Goal: Task Accomplishment & Management: Manage account settings

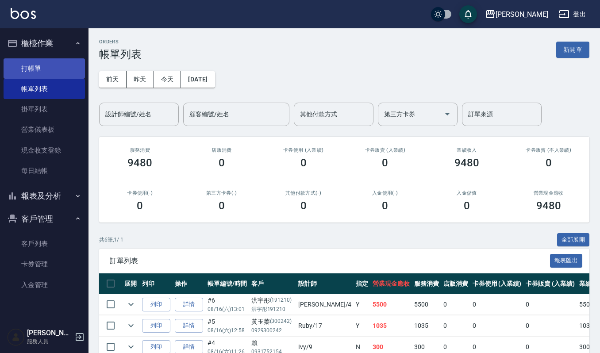
click at [50, 64] on link "打帳單" at bounding box center [44, 68] width 81 height 20
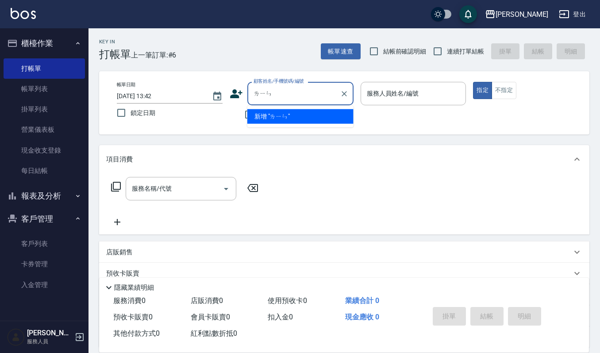
type input "林"
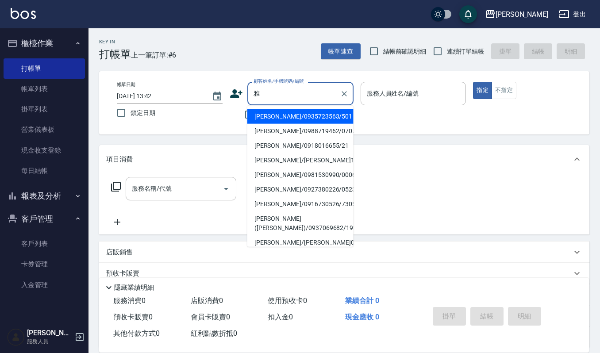
click at [321, 183] on li "[PERSON_NAME]/0927380226/0523" at bounding box center [300, 189] width 106 height 15
type input "[PERSON_NAME]/0927380226/0523"
type input "Ruby-17"
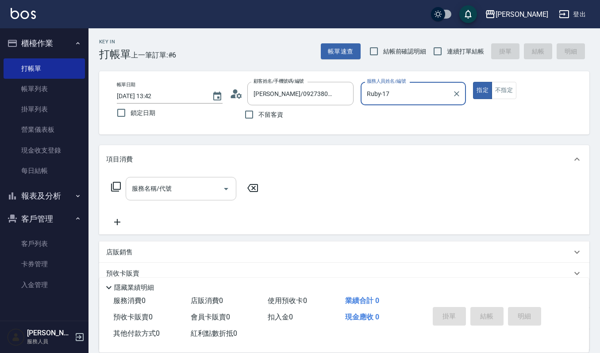
click at [186, 185] on input "服務名稱/代號" at bounding box center [174, 188] width 89 height 15
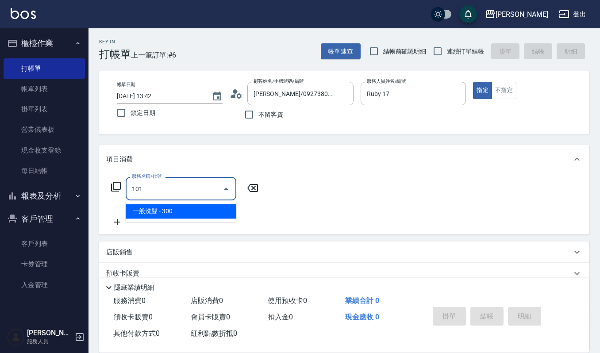
type input "一般洗髮(101)"
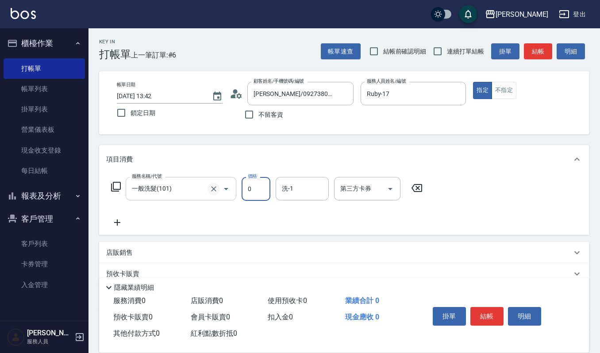
click at [211, 186] on icon "Clear" at bounding box center [213, 189] width 9 height 9
type input "0"
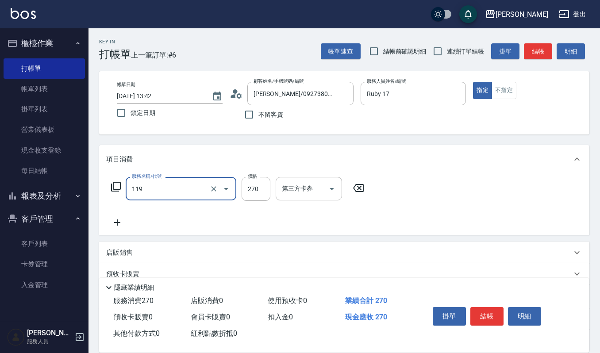
type input "使用一般洗髮卡(119)"
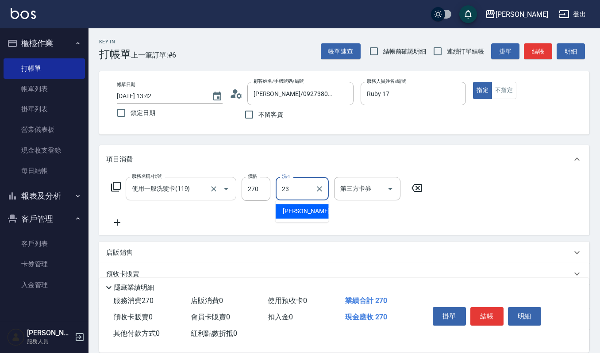
type input "[PERSON_NAME]-23"
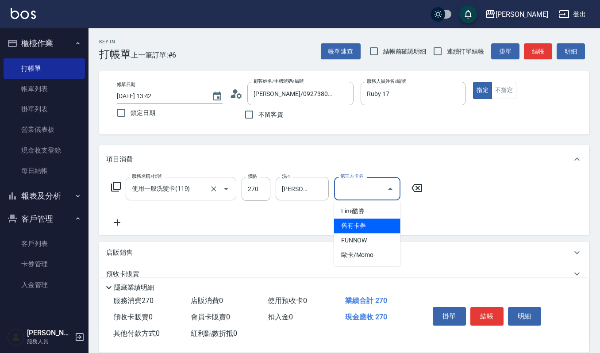
type input "舊有卡券"
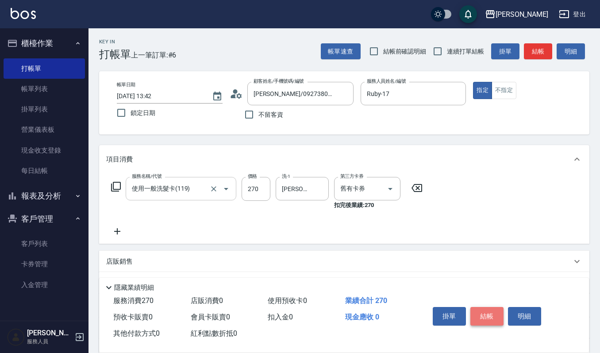
click at [480, 321] on button "結帳" at bounding box center [486, 316] width 33 height 19
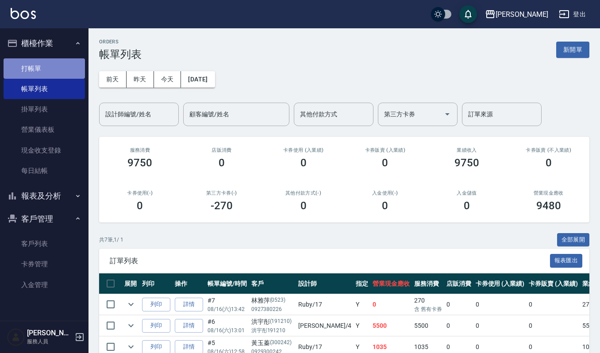
click at [15, 71] on link "打帳單" at bounding box center [44, 68] width 81 height 20
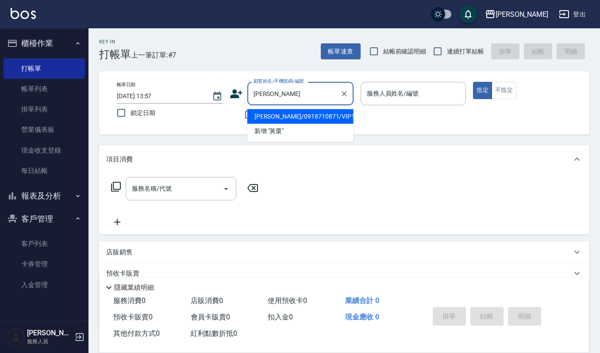
click at [314, 113] on li "[PERSON_NAME]/0918710871/VIP1325" at bounding box center [300, 116] width 106 height 15
type input "[PERSON_NAME]/0918710871/VIP1325"
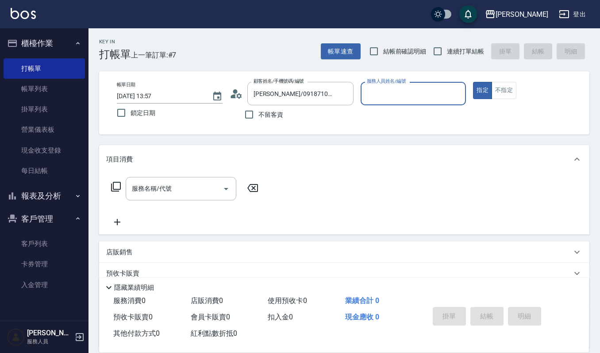
type input "[PERSON_NAME]-4"
click at [188, 182] on input "服務名稱/代號" at bounding box center [174, 188] width 89 height 15
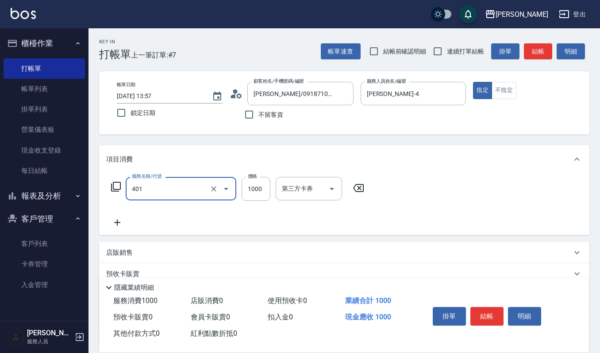
type input "造型染(401)"
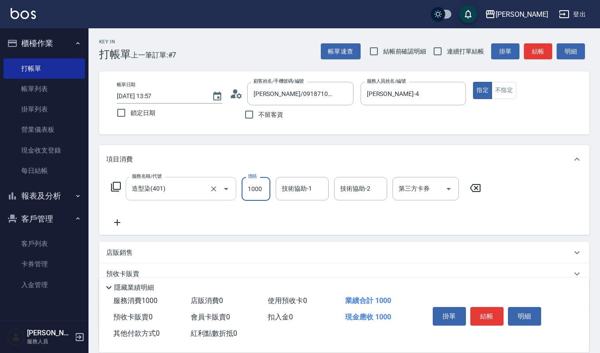
click at [196, 189] on input "造型染(401)" at bounding box center [169, 188] width 78 height 15
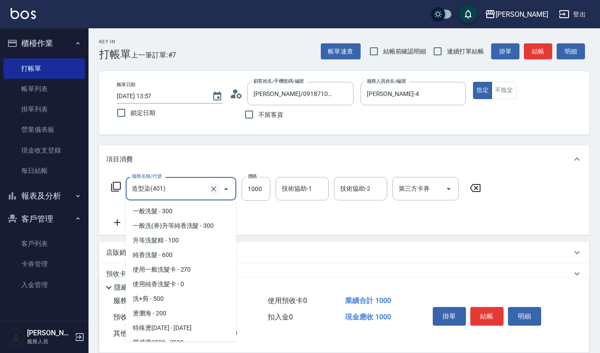
scroll to position [286, 0]
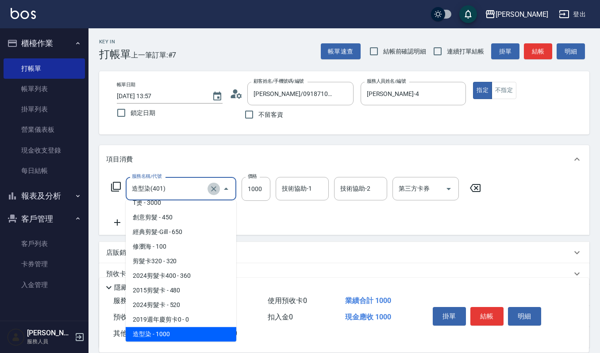
click at [212, 188] on icon "Clear" at bounding box center [213, 189] width 9 height 9
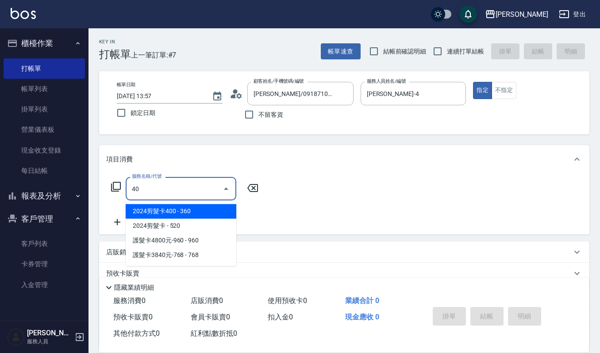
scroll to position [0, 0]
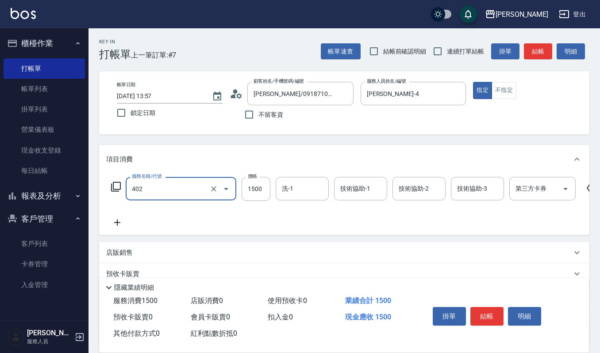
type input "打底染髮(402)"
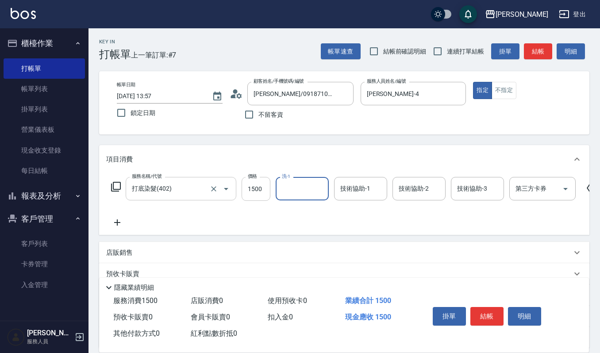
click at [253, 183] on input "1500" at bounding box center [256, 189] width 29 height 24
type input "2200"
type input "佳音-21"
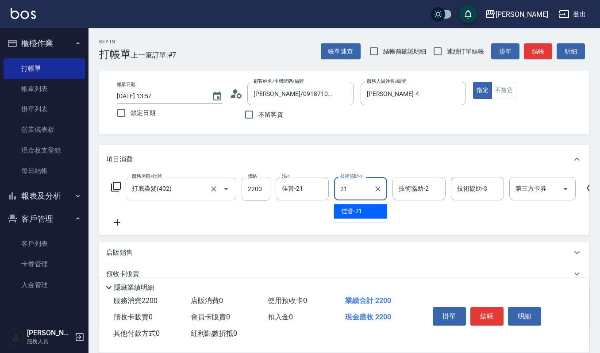
type input "佳音-21"
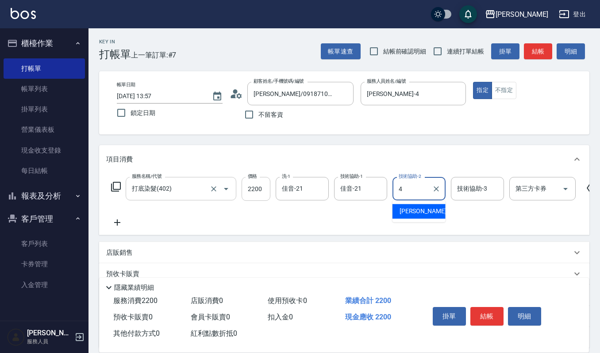
type input "[PERSON_NAME]-4"
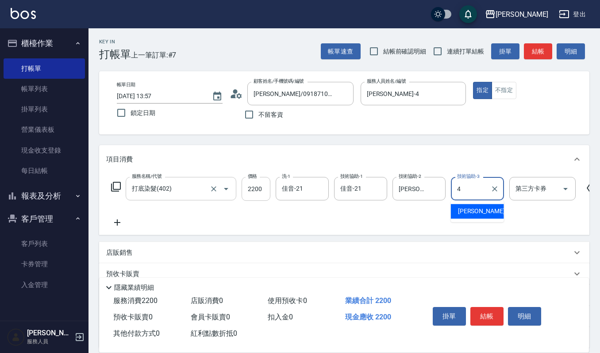
type input "[PERSON_NAME]-4"
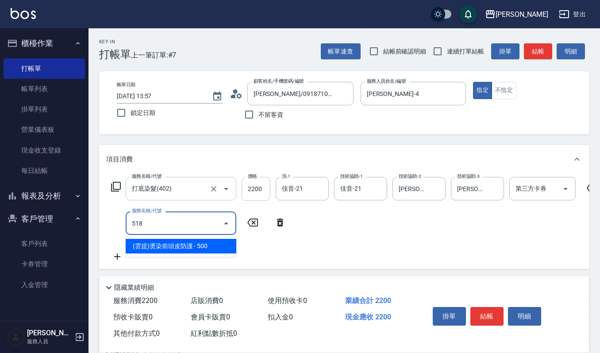
type input "(雲提)燙染前頭皮防護(518)"
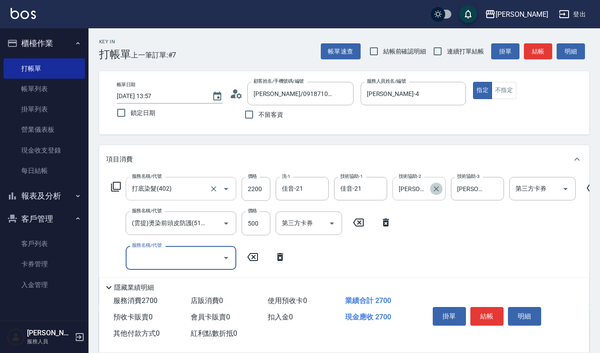
click at [438, 193] on icon "Clear" at bounding box center [436, 189] width 9 height 9
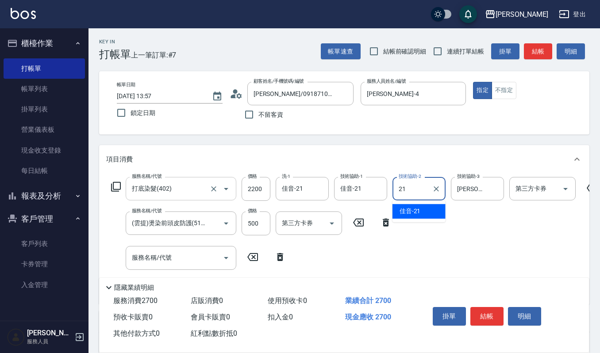
type input "佳音-21"
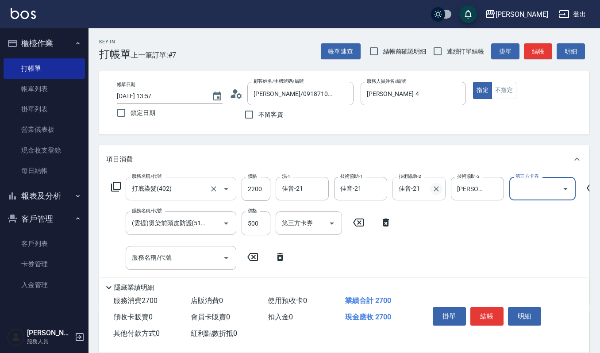
click at [438, 190] on icon "Clear" at bounding box center [436, 188] width 5 height 5
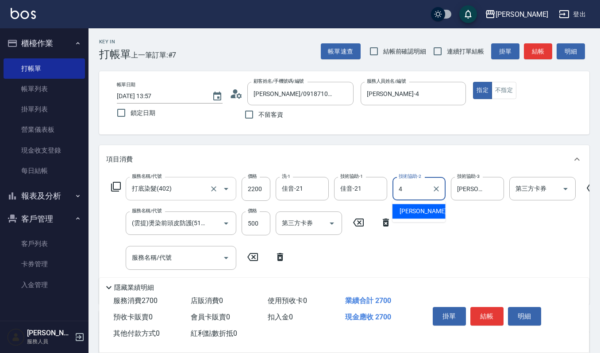
type input "[PERSON_NAME]-4"
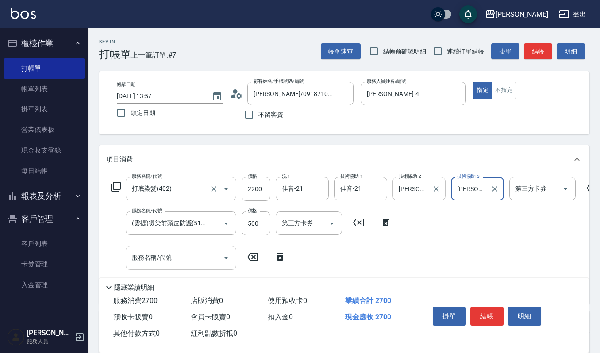
click at [136, 252] on div "服務名稱/代號 服務名稱/代號" at bounding box center [181, 257] width 111 height 23
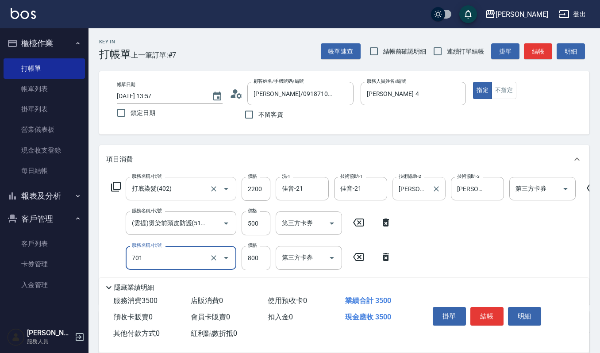
type input "CMC加購護(701)"
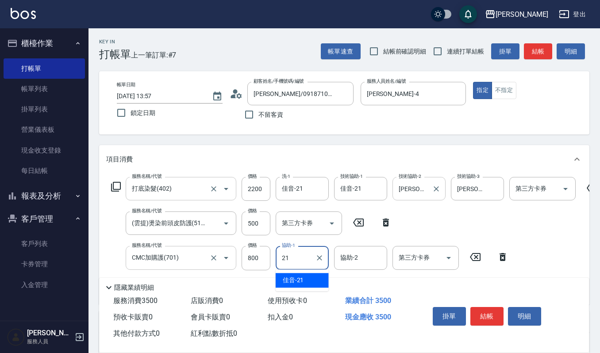
type input "佳音-21"
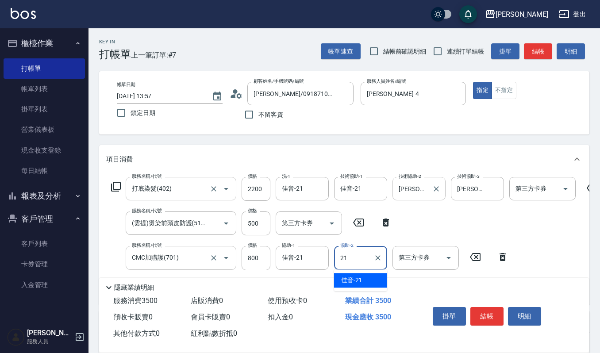
type input "佳音-21"
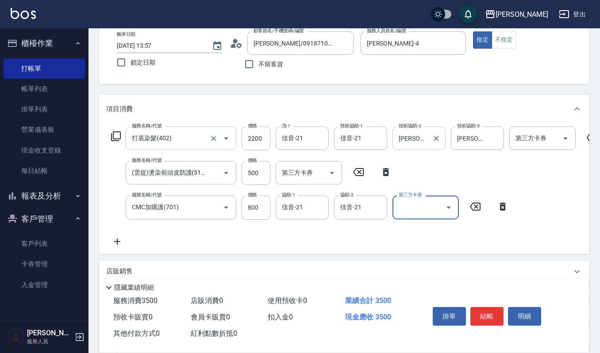
scroll to position [118, 0]
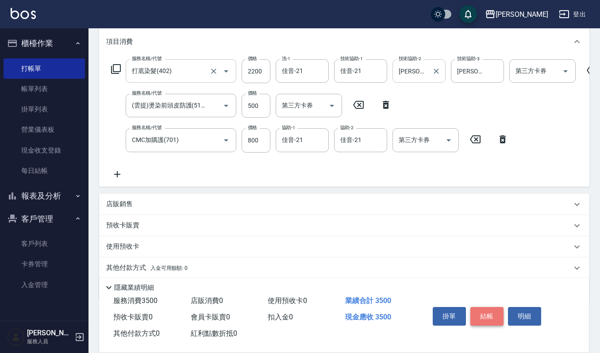
click at [486, 308] on button "結帳" at bounding box center [486, 316] width 33 height 19
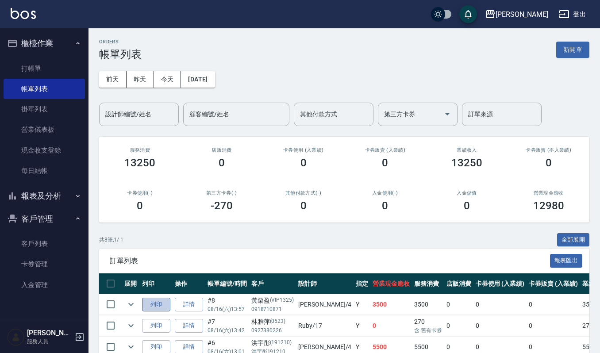
click at [164, 305] on button "列印" at bounding box center [156, 305] width 28 height 14
click at [192, 310] on link "詳情" at bounding box center [189, 305] width 28 height 14
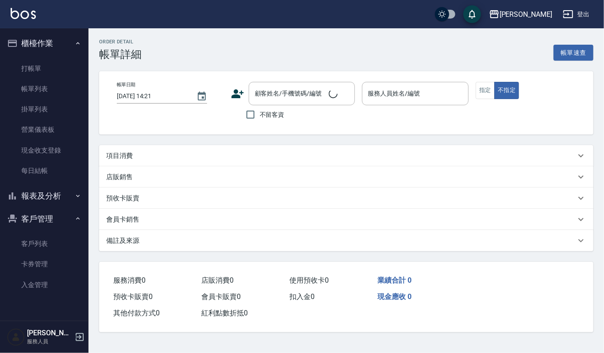
type input "[DATE] 13:57"
type input "[PERSON_NAME]-4"
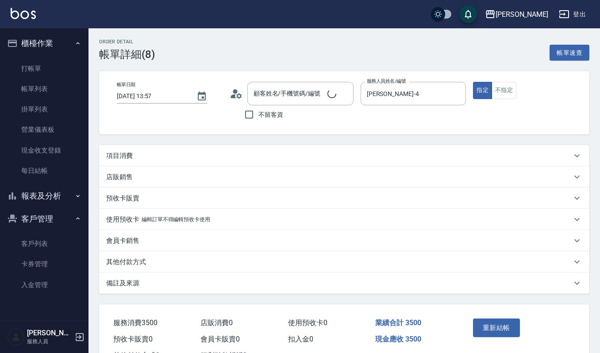
type input "[PERSON_NAME]/0918710871/VIP1325"
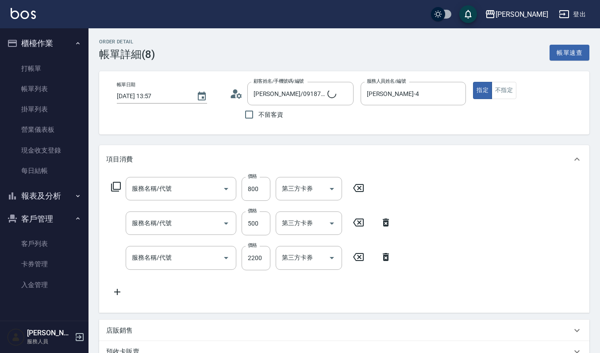
type input "CMC加購護(701)"
type input "(雲提)燙染前頭皮防護(518)"
type input "打底染髮(402)"
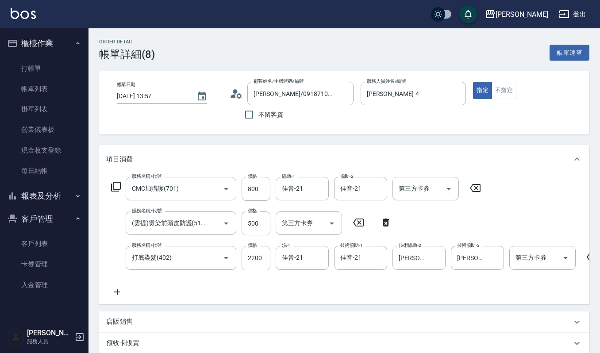
click at [124, 288] on icon at bounding box center [117, 292] width 22 height 11
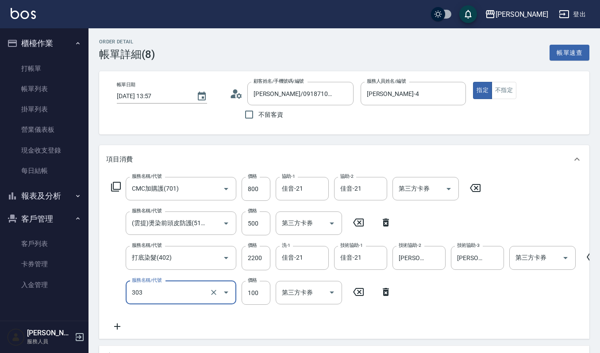
type input "修瀏海(303)"
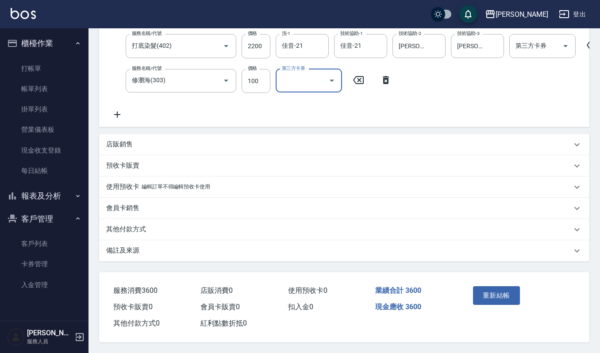
scroll to position [222, 0]
click at [493, 303] on button "重新結帳" at bounding box center [496, 295] width 47 height 19
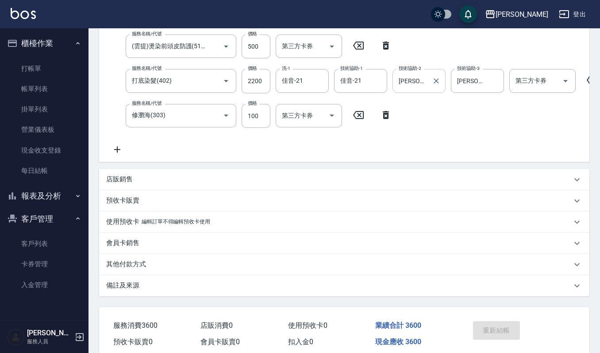
scroll to position [105, 0]
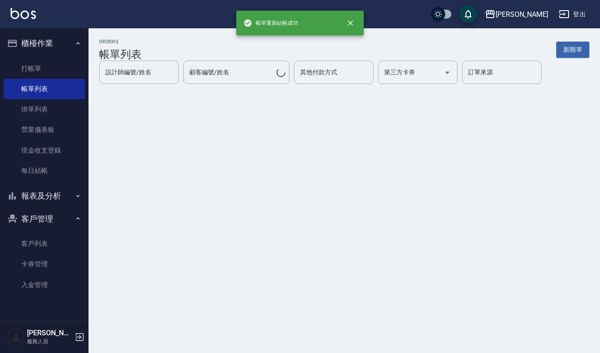
click at [446, 204] on div "ORDERS 帳單列表 新開單 設計師編號/姓名 設計師編號/姓名 顧客編號/姓名 顧客編號/姓名 其他付款方式 其他付款方式 第三方卡券 第三方卡券 訂單來…" at bounding box center [300, 176] width 600 height 353
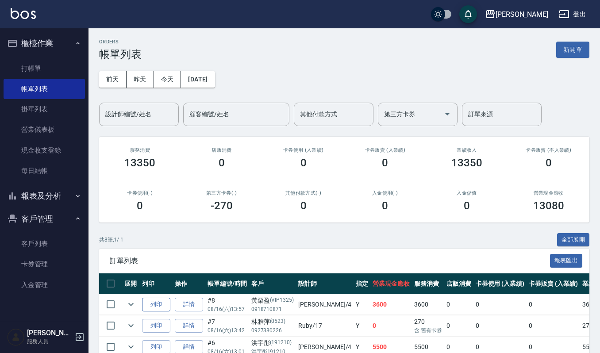
click at [148, 307] on button "列印" at bounding box center [156, 305] width 28 height 14
click at [60, 245] on link "客戶列表" at bounding box center [44, 244] width 81 height 20
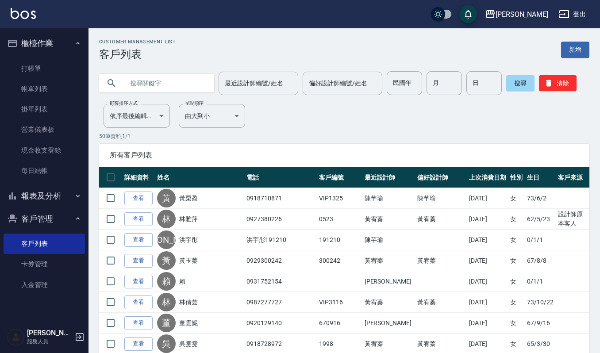
click at [177, 82] on input "text" at bounding box center [165, 83] width 83 height 24
type input "念"
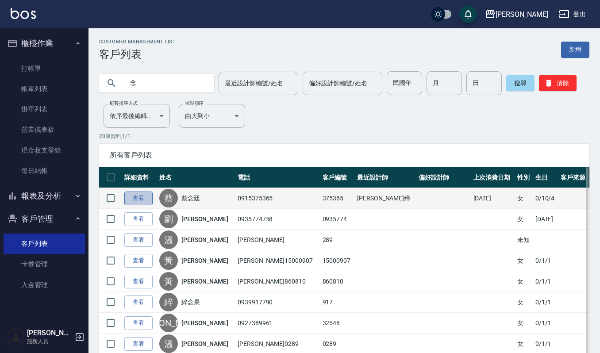
click at [140, 196] on link "查看" at bounding box center [138, 199] width 28 height 14
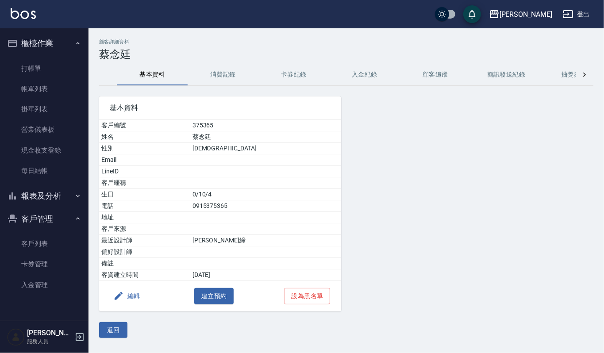
click at [232, 89] on div "基本資料 客戶編號 375365 姓名 [PERSON_NAME] 性別 [DEMOGRAPHIC_DATA] Email LineID 客戶暱稱 生日 0/…" at bounding box center [215, 199] width 253 height 226
click at [224, 81] on button "消費記錄" at bounding box center [223, 74] width 71 height 21
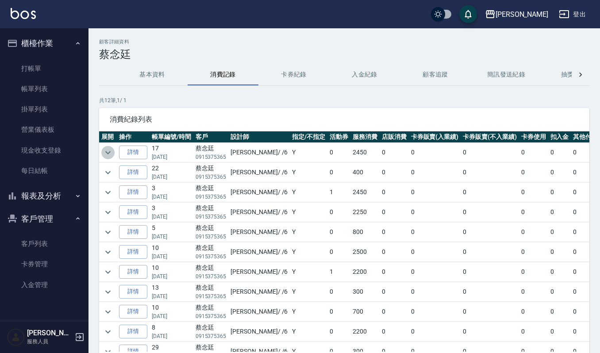
click at [109, 153] on icon "expand row" at bounding box center [107, 152] width 5 height 3
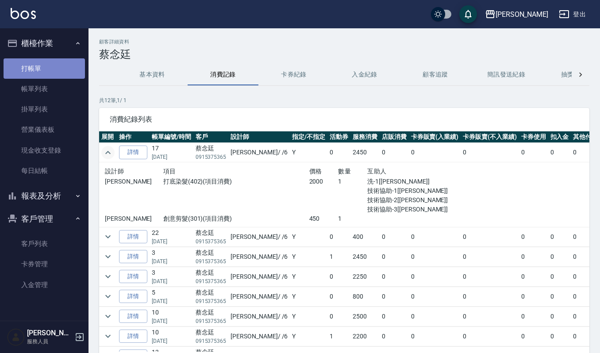
click at [50, 62] on link "打帳單" at bounding box center [44, 68] width 81 height 20
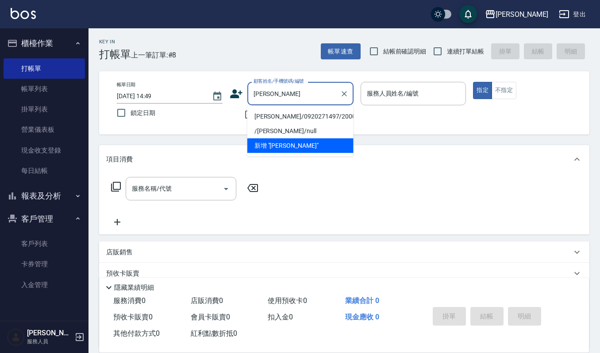
click at [304, 124] on li "/[PERSON_NAME]/null" at bounding box center [300, 131] width 106 height 15
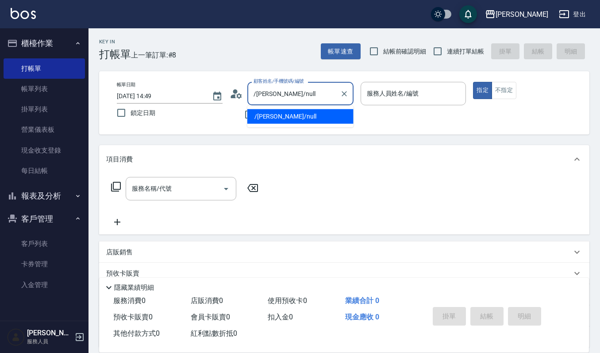
click at [331, 97] on input "/[PERSON_NAME]/null" at bounding box center [293, 93] width 85 height 15
type input "/"
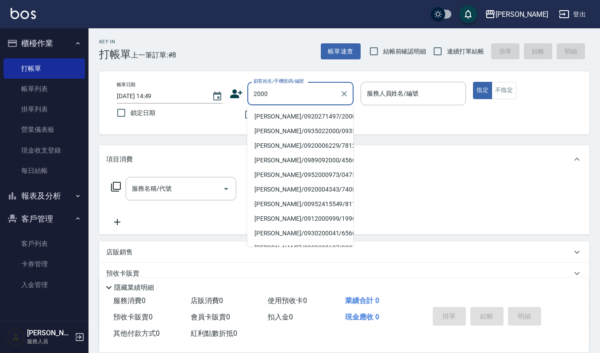
click at [284, 114] on li "[PERSON_NAME]/0920271497/2000" at bounding box center [300, 116] width 106 height 15
type input "[PERSON_NAME]/0920271497/2000"
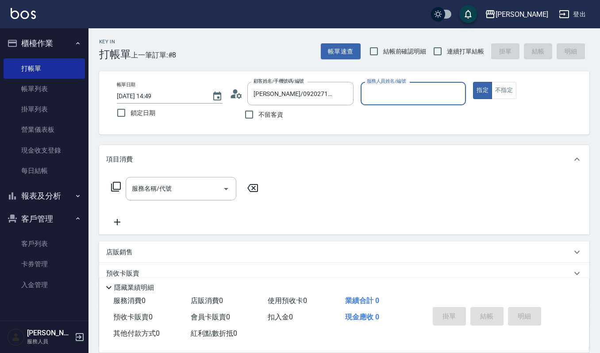
type input "[PERSON_NAME]-4"
click at [162, 186] on div "服務名稱/代號 服務名稱/代號" at bounding box center [181, 188] width 111 height 23
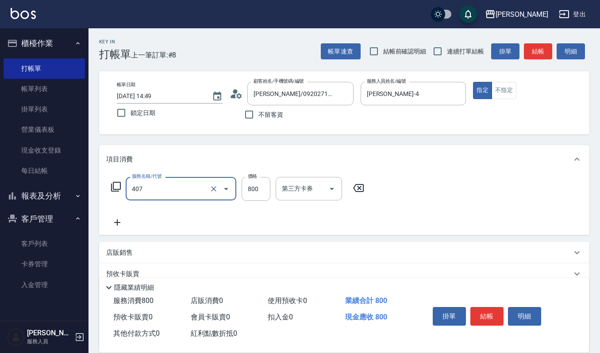
type input "補染(407)"
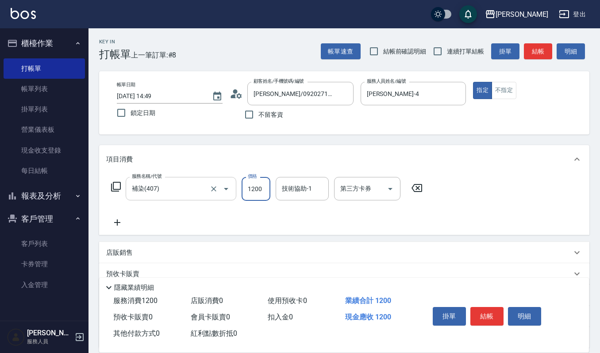
type input "1200"
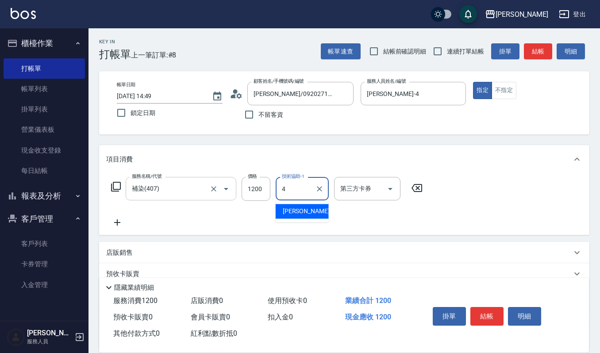
type input "[PERSON_NAME]-4"
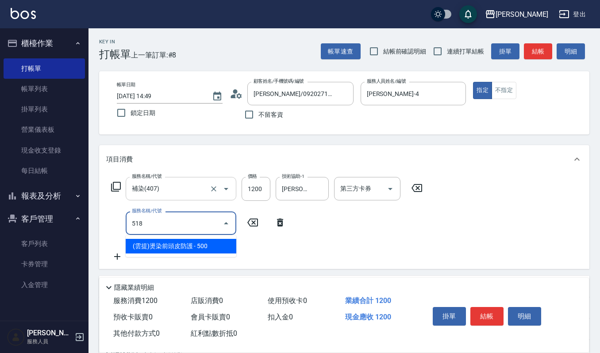
type input "(雲提)燙染前頭皮防護(518)"
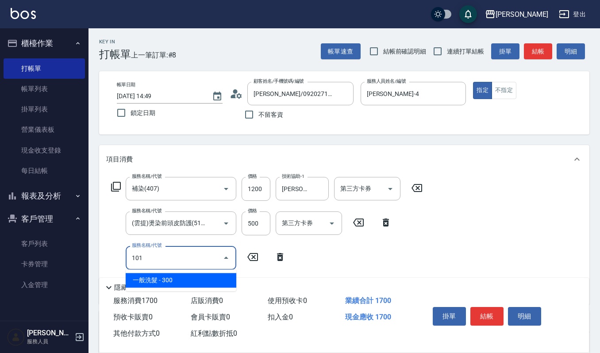
type input "一般洗髮(101)"
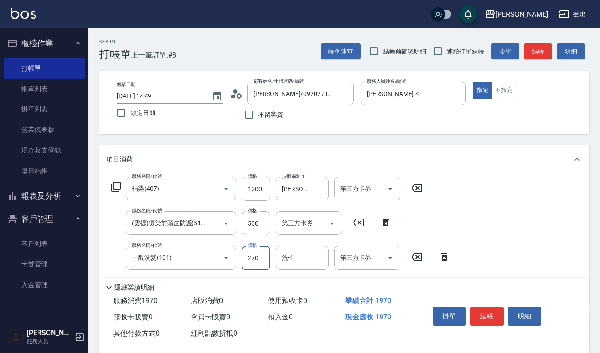
type input "270"
type input "[PERSON_NAME]-23"
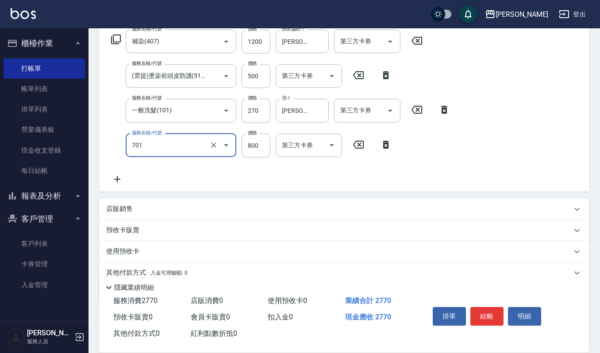
type input "CMC加購護(701)"
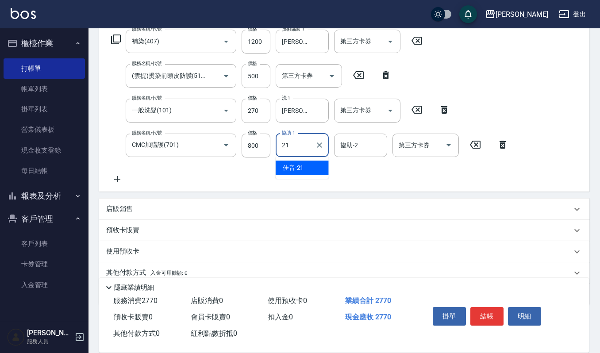
type input "佳音-21"
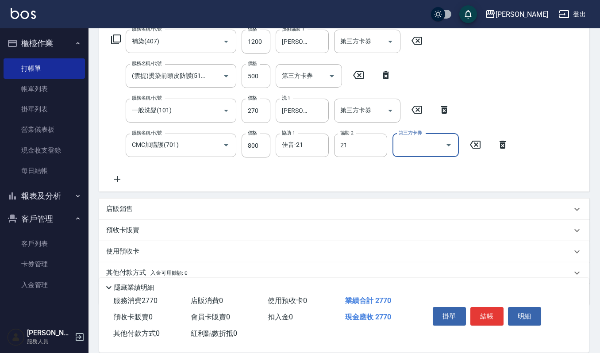
type input "佳音-21"
click at [322, 142] on icon "Clear" at bounding box center [319, 145] width 9 height 9
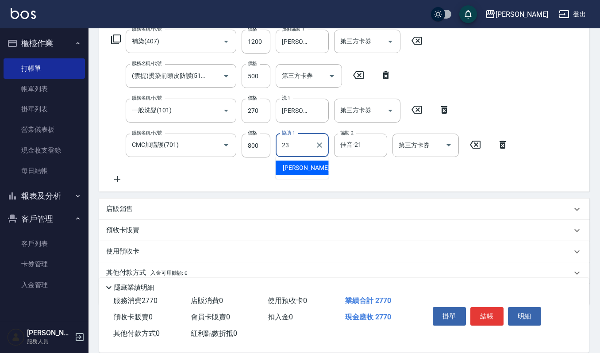
type input "[PERSON_NAME]-23"
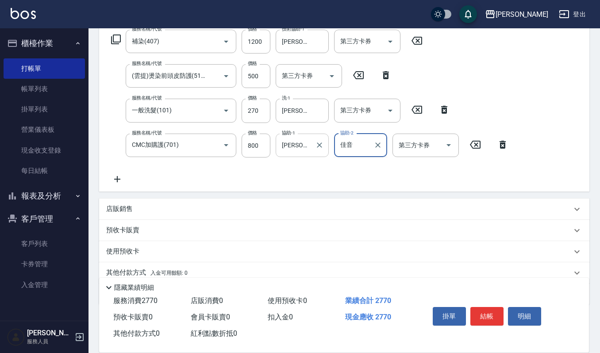
type input "佳"
type input "[PERSON_NAME]-23"
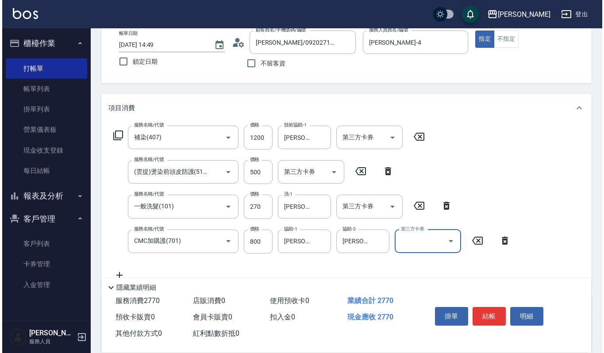
scroll to position [89, 0]
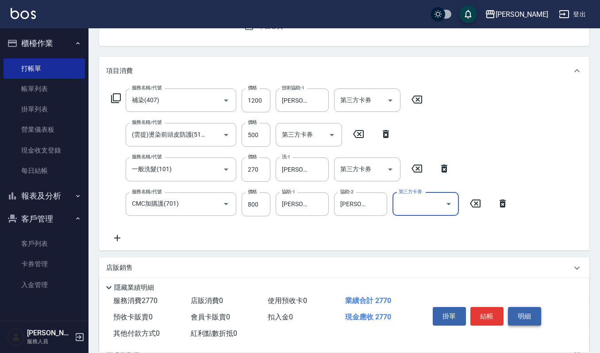
click at [524, 310] on button "明細" at bounding box center [524, 316] width 33 height 19
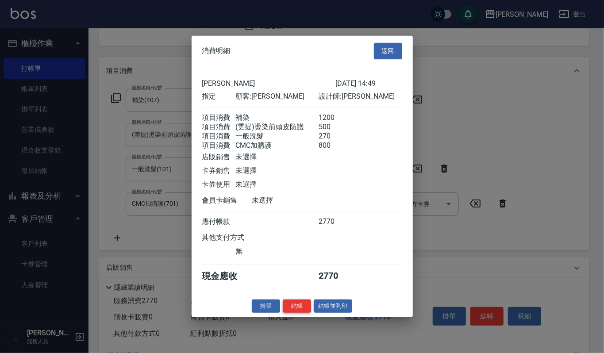
click at [293, 308] on button "結帳" at bounding box center [297, 306] width 28 height 14
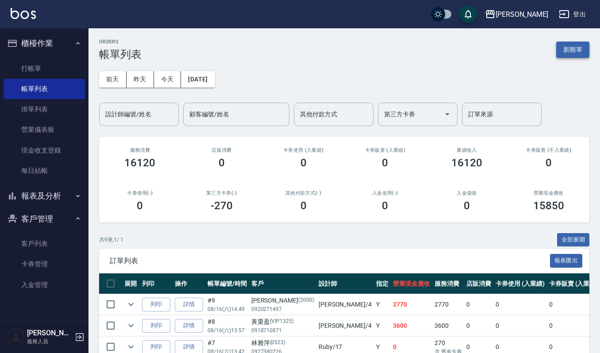
click at [563, 52] on button "新開單" at bounding box center [572, 50] width 33 height 16
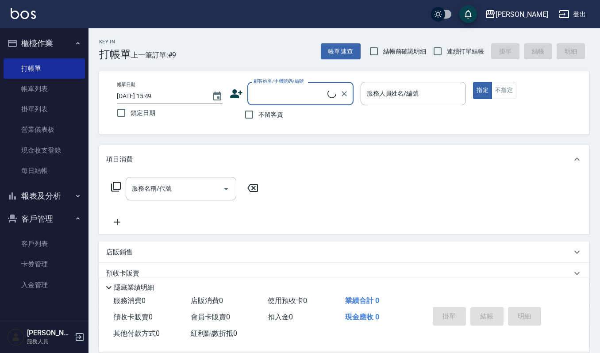
click at [275, 96] on input "顧客姓名/手機號碼/編號" at bounding box center [289, 93] width 76 height 15
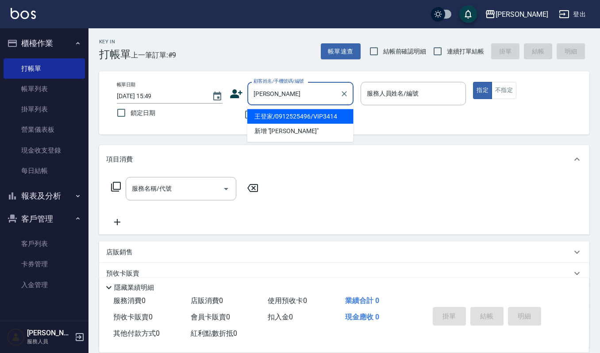
click at [307, 117] on li "王登家/0912525496/VIP3414" at bounding box center [300, 116] width 106 height 15
type input "王登家/0912525496/VIP3414"
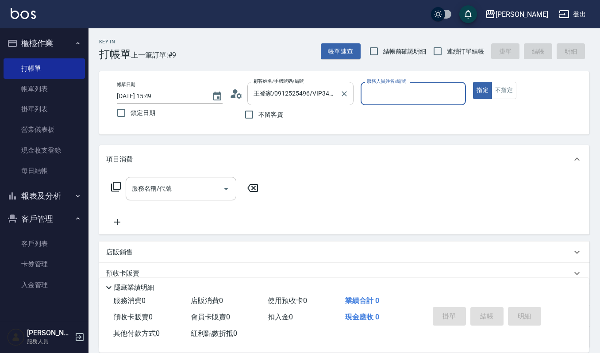
type input "[PERSON_NAME]-4"
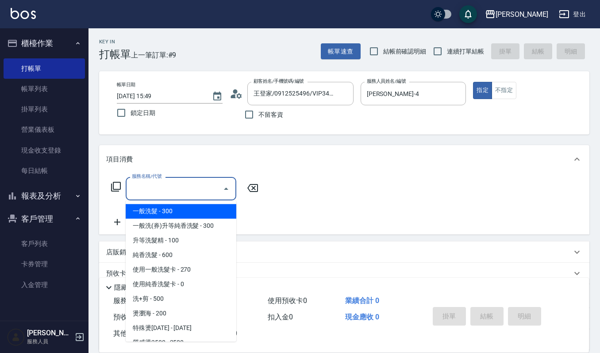
click at [160, 195] on input "服務名稱/代號" at bounding box center [174, 188] width 89 height 15
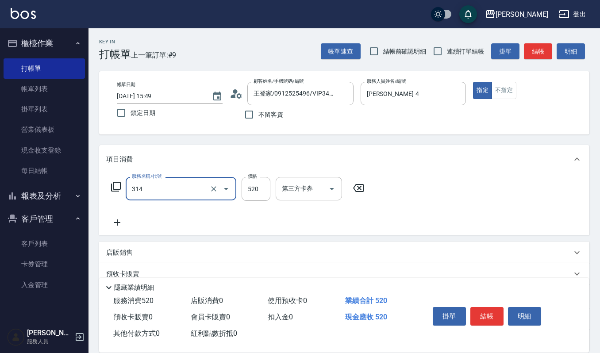
type input "2024剪髮卡(314)"
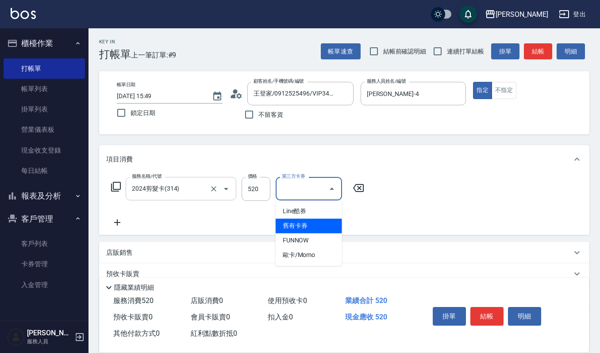
type input "舊有卡券"
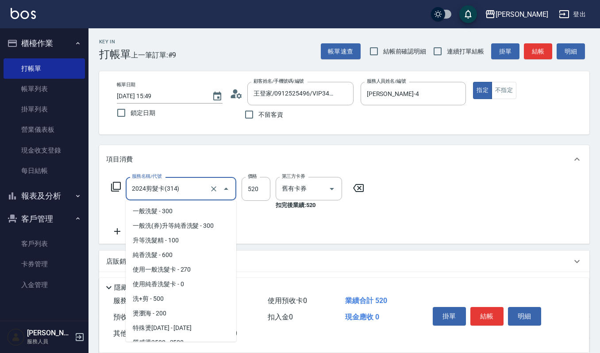
scroll to position [257, 0]
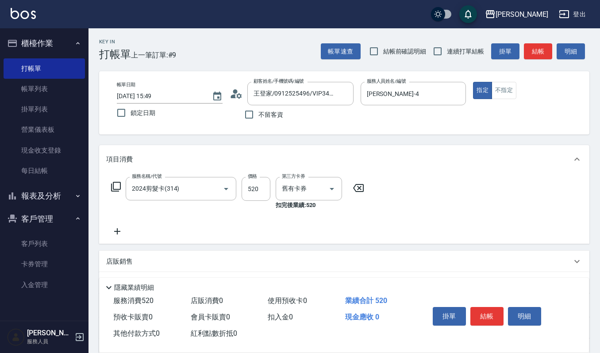
click at [485, 122] on div "帳單日期 [DATE] 15:49 鎖定日期 顧客姓名/手機號碼/編號 王登家/0912525496/VIP3414 顧客姓名/手機號碼/編號 不留客資 服務…" at bounding box center [344, 103] width 469 height 42
click at [111, 229] on icon at bounding box center [117, 231] width 22 height 11
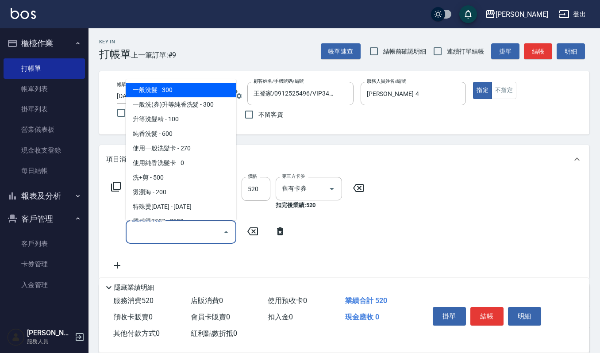
click at [135, 231] on input "服務名稱/代號" at bounding box center [174, 231] width 89 height 15
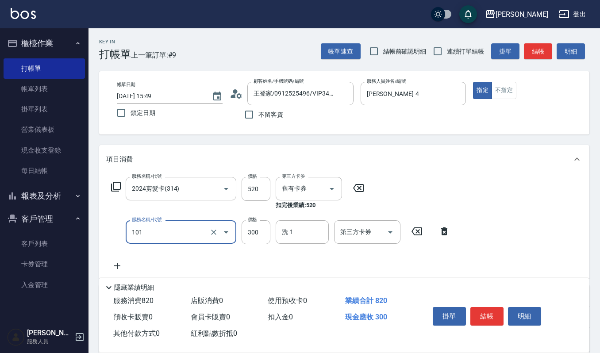
type input "一般洗髮(101)"
type input "270"
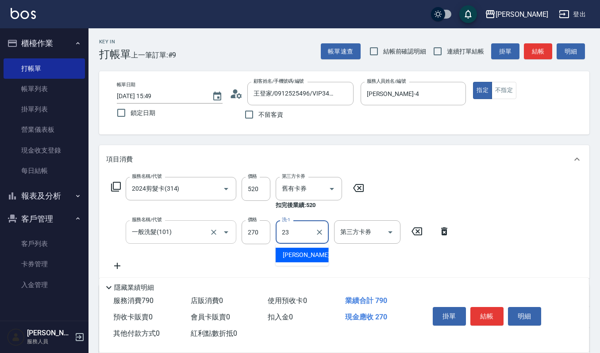
type input "[PERSON_NAME]-23"
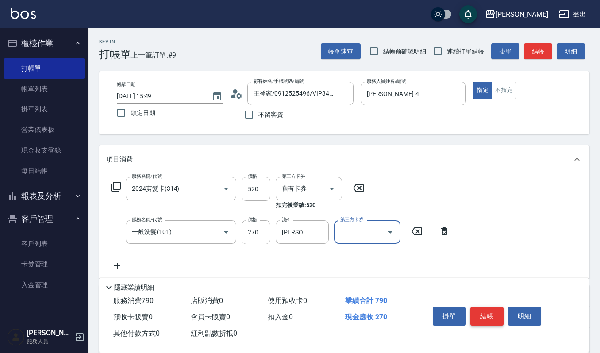
click at [490, 310] on button "結帳" at bounding box center [486, 316] width 33 height 19
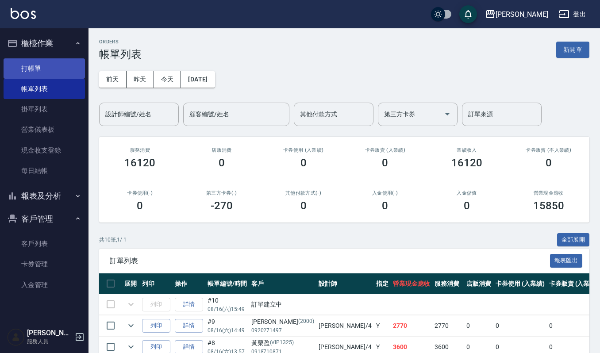
click at [27, 72] on link "打帳單" at bounding box center [44, 68] width 81 height 20
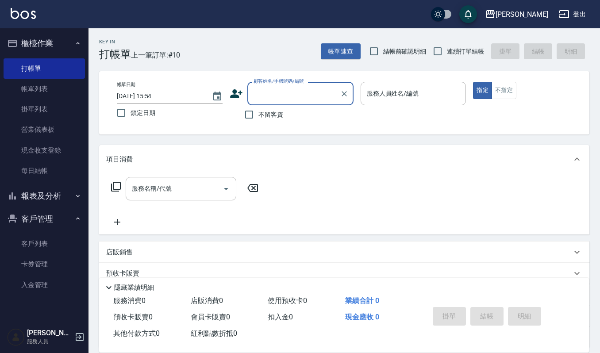
click at [232, 94] on icon at bounding box center [236, 93] width 13 height 13
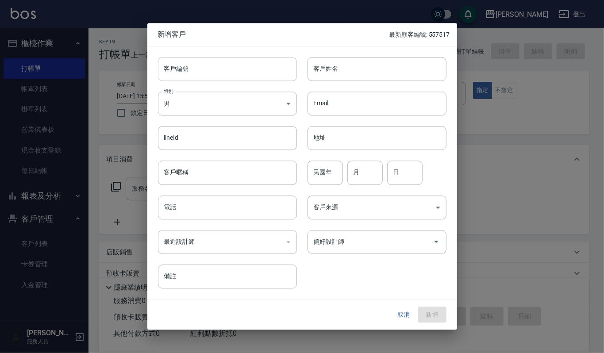
click at [258, 69] on input "客戶編號" at bounding box center [227, 69] width 139 height 24
type input "20250816"
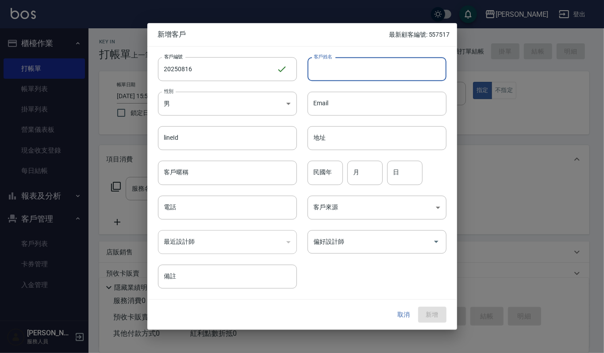
click at [346, 71] on input "客戶姓名" at bounding box center [377, 69] width 139 height 24
type input "張采桐"
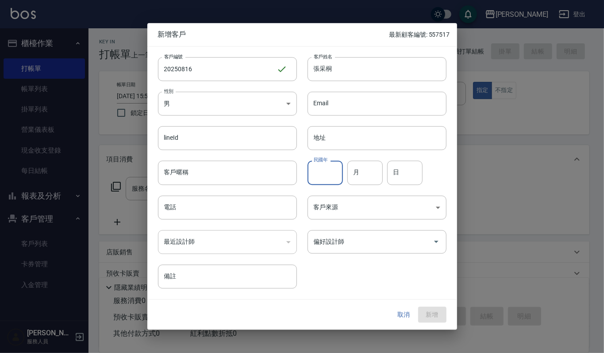
click at [326, 175] on input "民國年" at bounding box center [325, 173] width 35 height 24
type input "64"
type input "08"
type input "07"
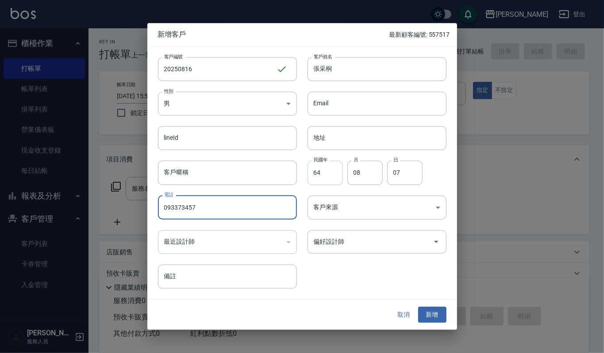
type input "093373457"
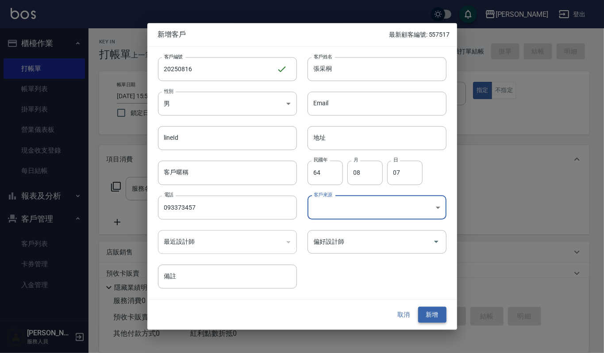
click at [436, 318] on button "新增" at bounding box center [432, 315] width 28 height 16
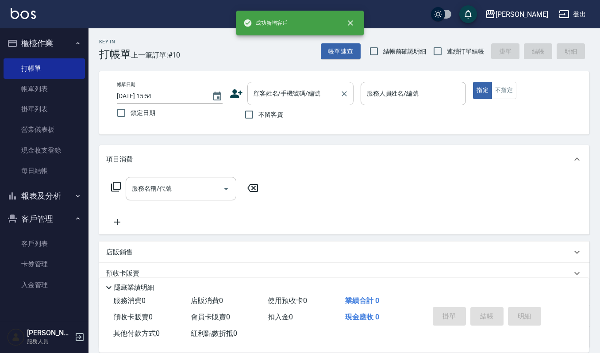
click at [299, 100] on input "顧客姓名/手機號碼/編號" at bounding box center [293, 93] width 85 height 15
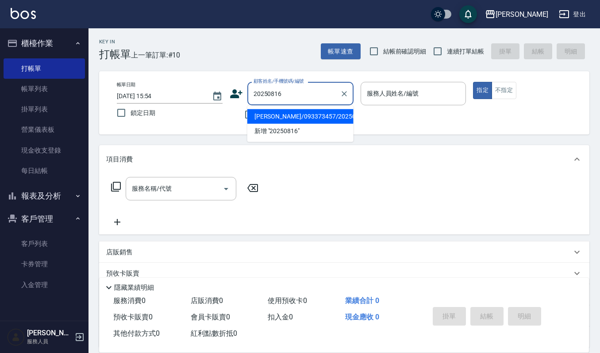
type input "[PERSON_NAME]/093373457/20250816"
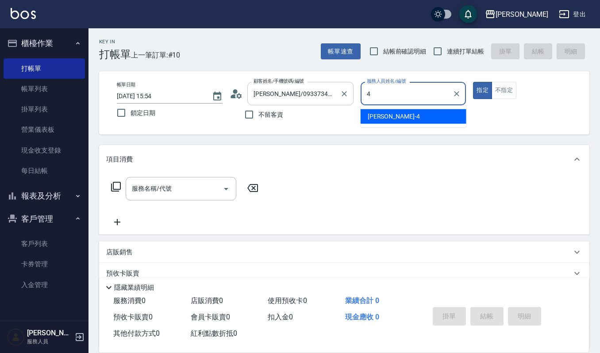
type input "[PERSON_NAME]-4"
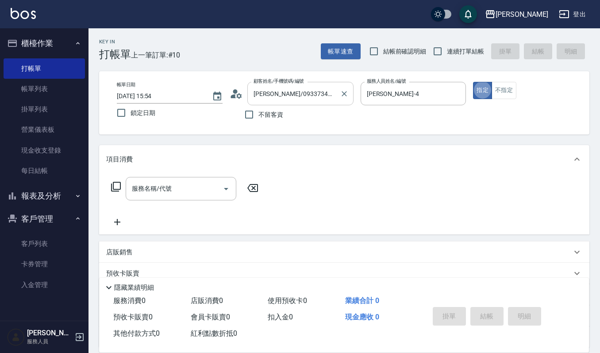
type button "true"
click at [154, 197] on div "服務名稱/代號" at bounding box center [181, 188] width 111 height 23
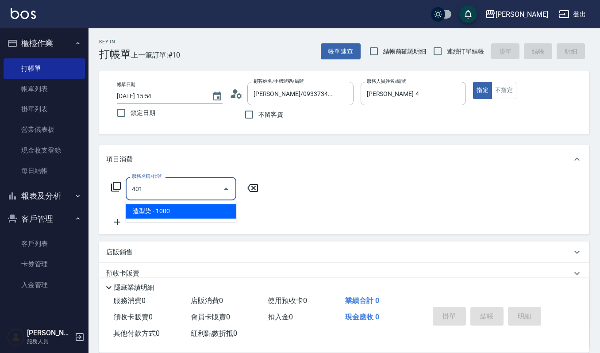
type input "."
type input "造型染(401)"
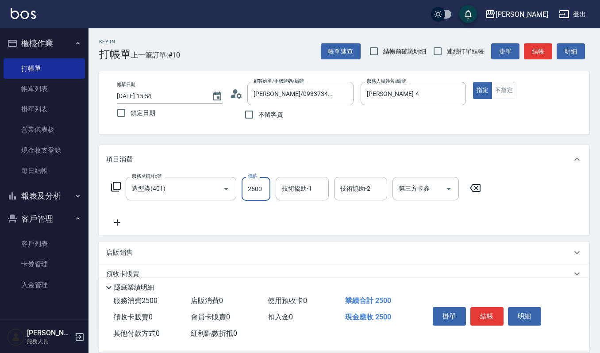
type input "2500"
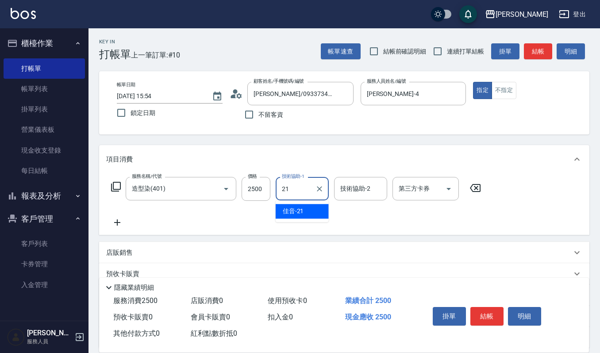
type input "佳音-21"
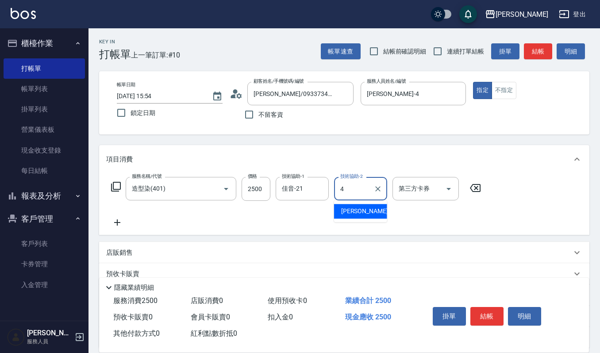
type input "[PERSON_NAME]-4"
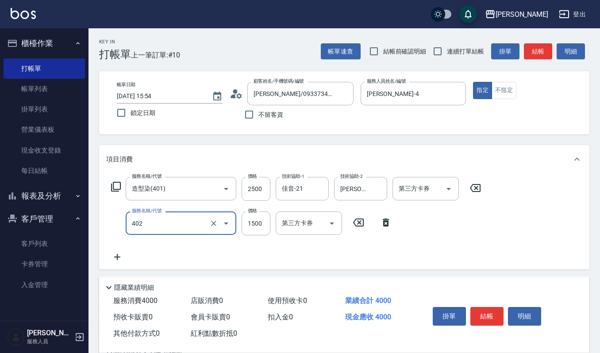
type input "打底染髮(402)"
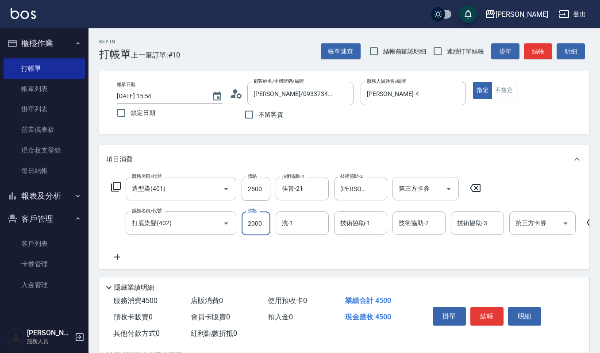
type input "2000"
type input "佳音-21"
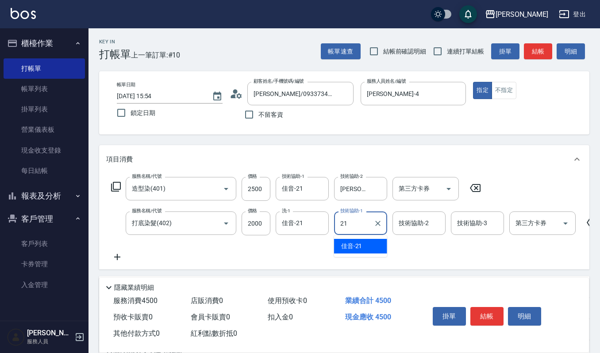
type input "佳音-21"
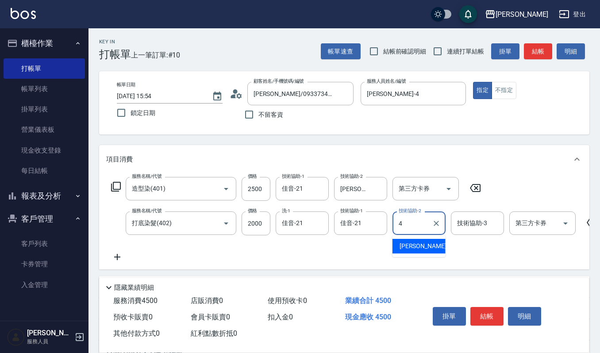
type input "[PERSON_NAME]-4"
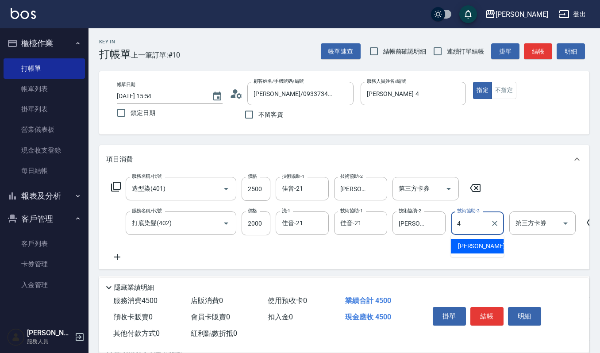
type input "[PERSON_NAME]-4"
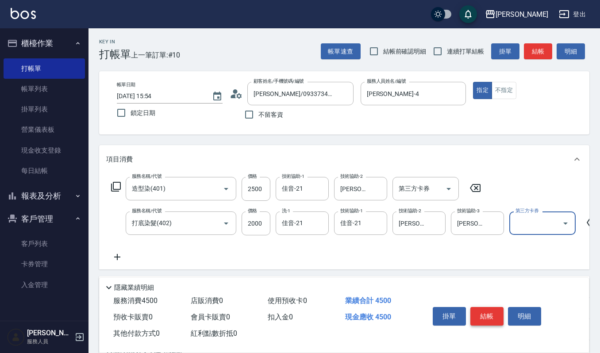
click at [492, 314] on button "結帳" at bounding box center [486, 316] width 33 height 19
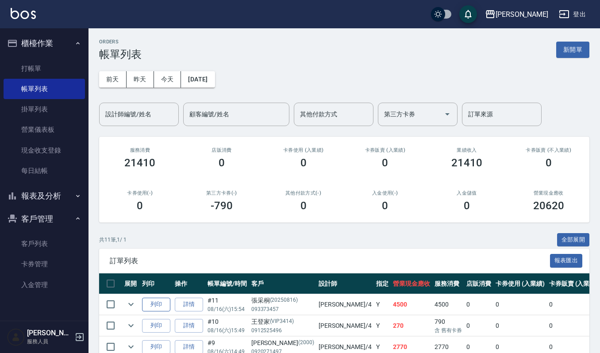
click at [158, 304] on button "列印" at bounding box center [156, 305] width 28 height 14
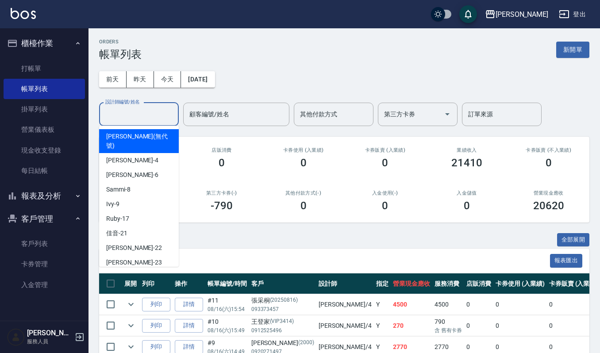
click at [127, 115] on input "設計師編號/姓名" at bounding box center [139, 114] width 72 height 15
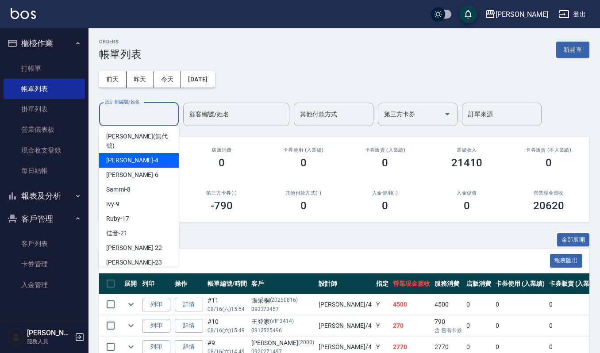
click at [123, 156] on span "[PERSON_NAME] -4" at bounding box center [132, 160] width 52 height 9
type input "[PERSON_NAME]-4"
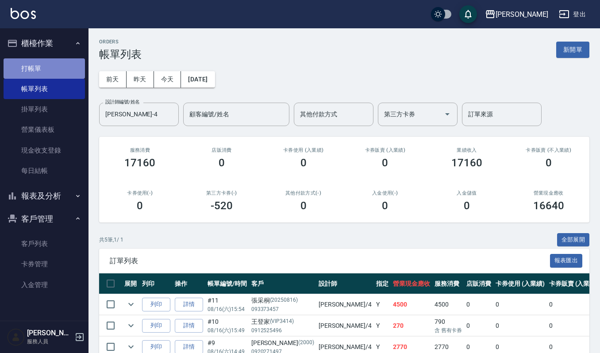
click at [34, 69] on link "打帳單" at bounding box center [44, 68] width 81 height 20
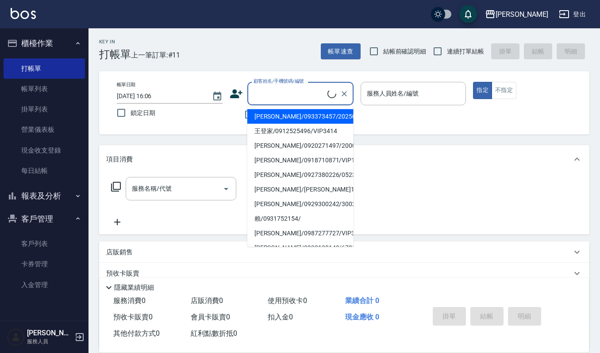
click at [262, 93] on input "顧客姓名/手機號碼/編號" at bounding box center [289, 93] width 76 height 15
click at [34, 98] on link "帳單列表" at bounding box center [44, 89] width 81 height 20
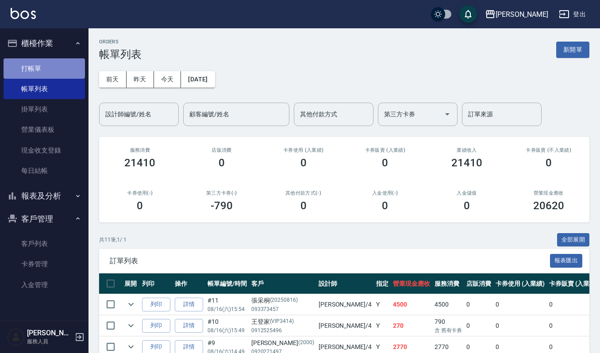
click at [43, 73] on link "打帳單" at bounding box center [44, 68] width 81 height 20
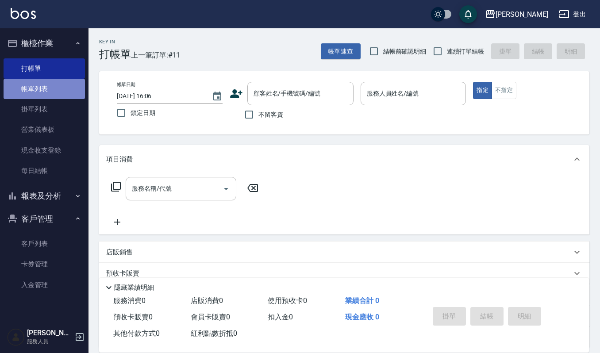
click at [27, 90] on link "帳單列表" at bounding box center [44, 89] width 81 height 20
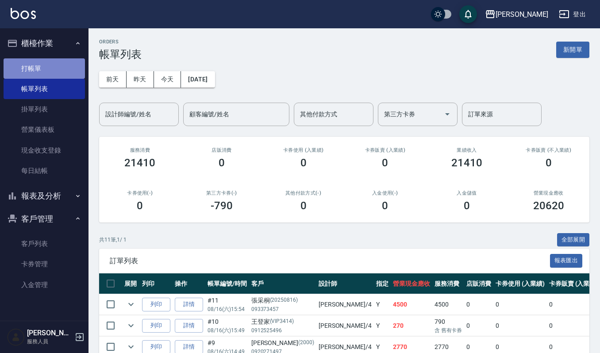
click at [23, 75] on link "打帳單" at bounding box center [44, 68] width 81 height 20
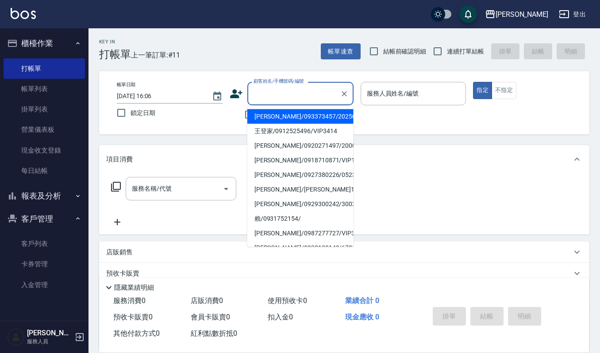
click at [265, 98] on input "顧客姓名/手機號碼/編號" at bounding box center [293, 93] width 85 height 15
click at [323, 118] on li "[PERSON_NAME]/0922395337/2046" at bounding box center [300, 116] width 106 height 15
type input "[PERSON_NAME]/0922395337/2046"
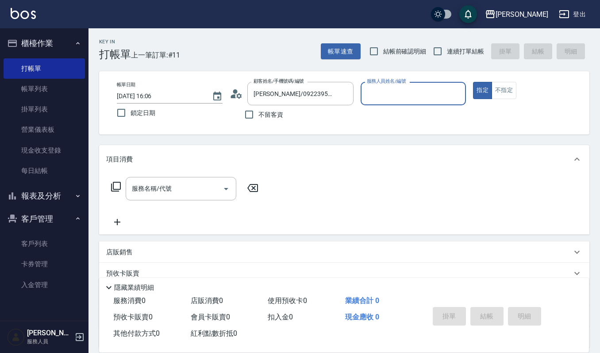
type input "[PERSON_NAME]-4"
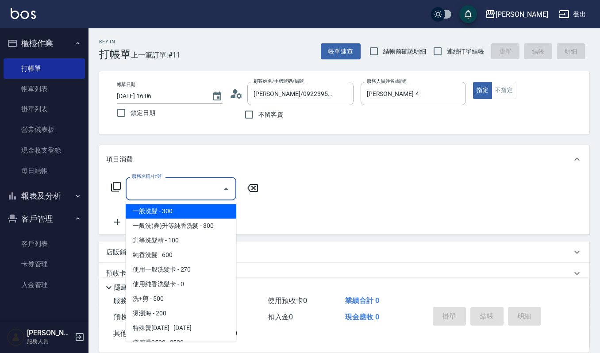
click at [209, 187] on input "服務名稱/代號" at bounding box center [174, 188] width 89 height 15
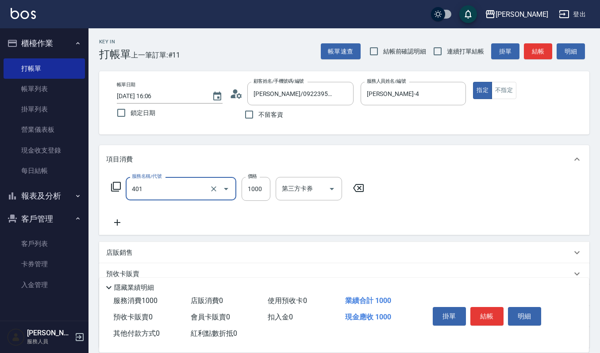
type input "造型染(401)"
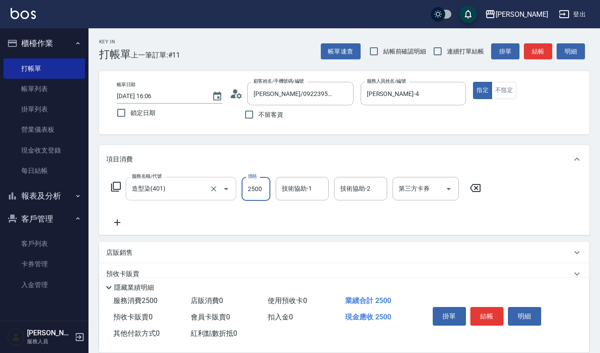
type input "2500"
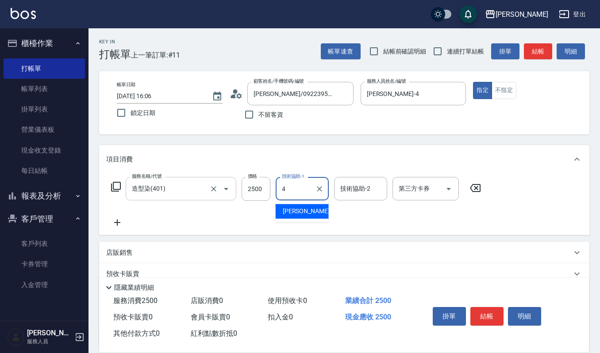
type input "[PERSON_NAME]-4"
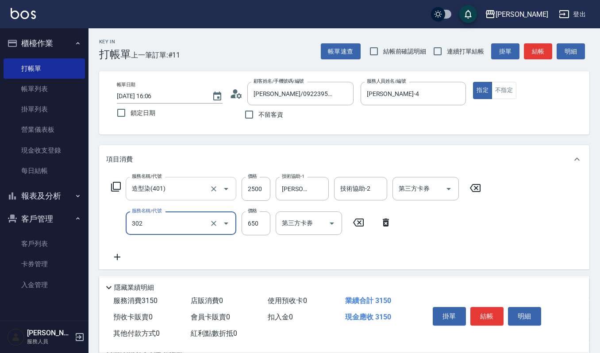
type input "經典剪髮-Gill(302)"
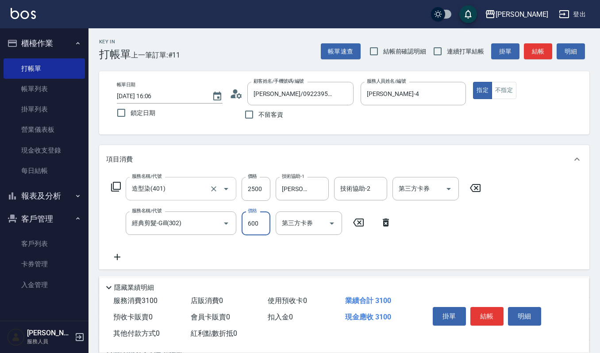
type input "600"
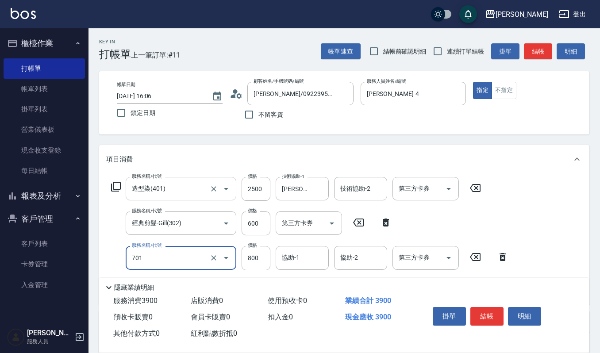
type input "CMC加購護(701)"
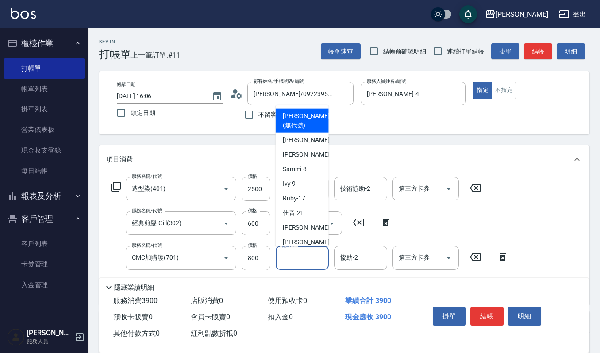
click at [296, 265] on input "協助-1" at bounding box center [302, 257] width 45 height 15
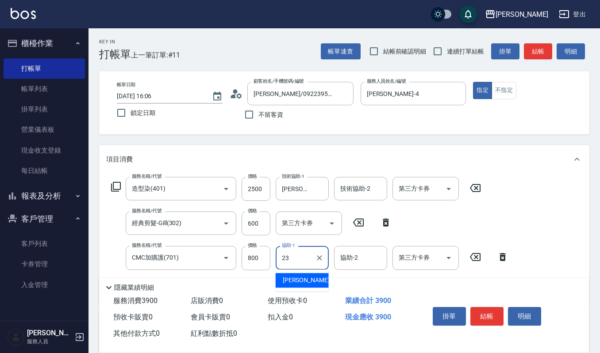
type input "[PERSON_NAME]-23"
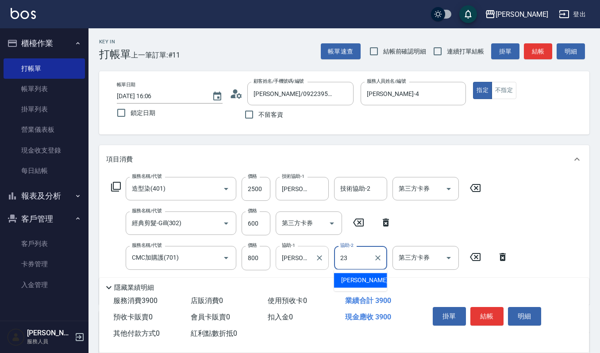
type input "[PERSON_NAME]-23"
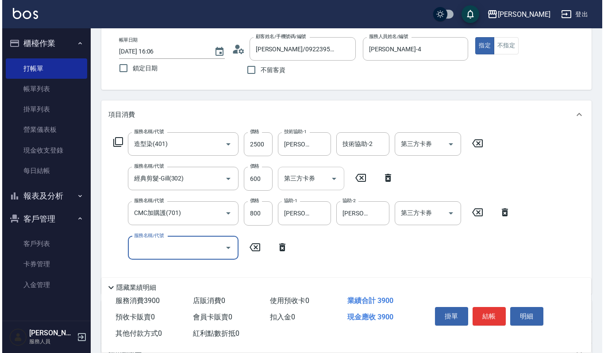
scroll to position [118, 0]
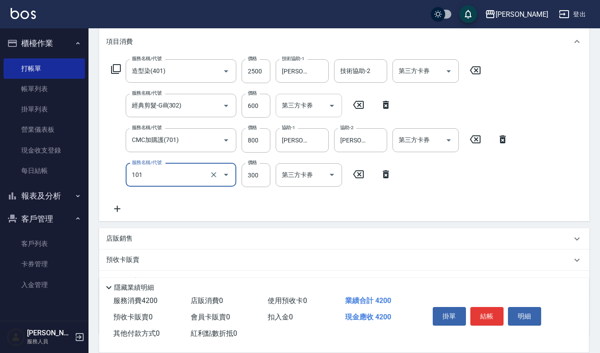
type input "一般洗髮(101)"
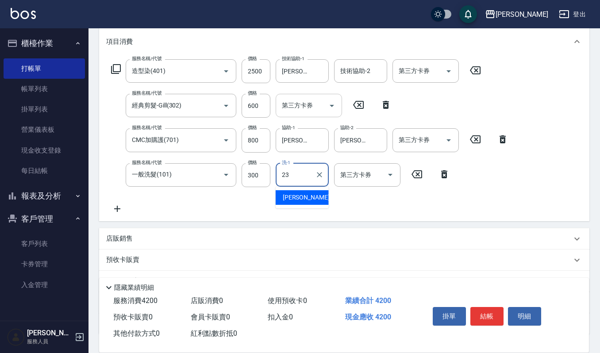
type input "[PERSON_NAME]-23"
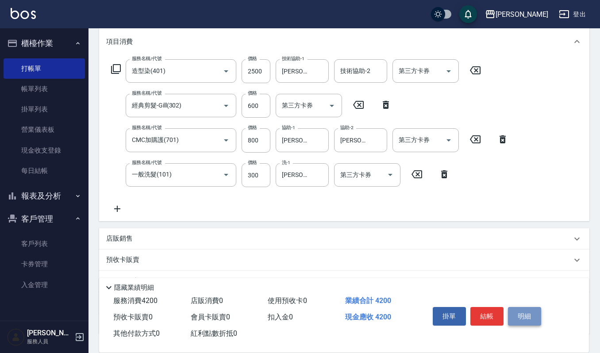
click at [523, 314] on button "明細" at bounding box center [524, 316] width 33 height 19
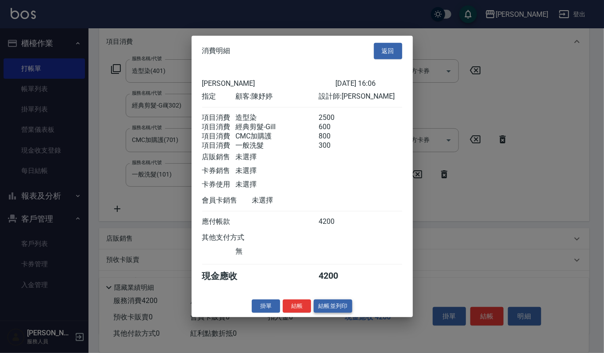
click at [350, 310] on button "結帳並列印" at bounding box center [333, 306] width 38 height 14
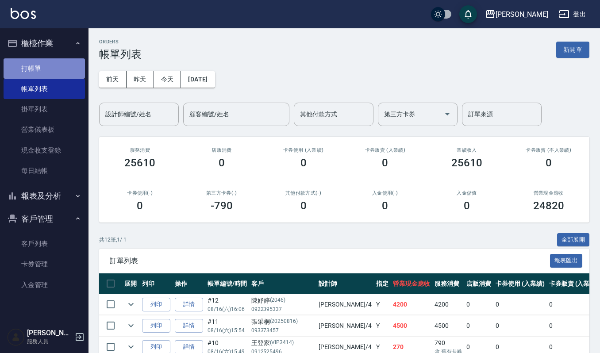
click at [57, 66] on link "打帳單" at bounding box center [44, 68] width 81 height 20
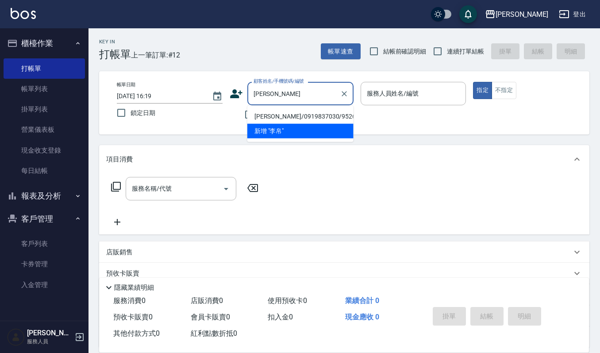
type input "[PERSON_NAME]/0919837030/952656"
type input "Ruby-17"
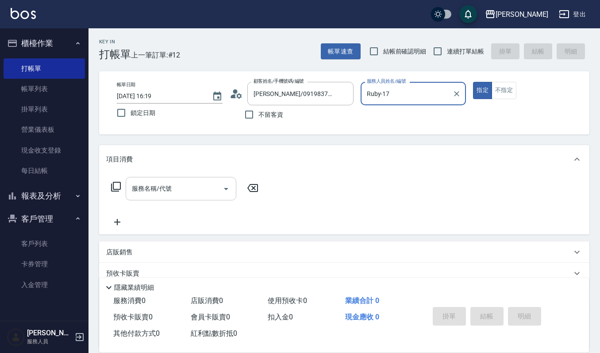
click at [174, 193] on input "服務名稱/代號" at bounding box center [174, 188] width 89 height 15
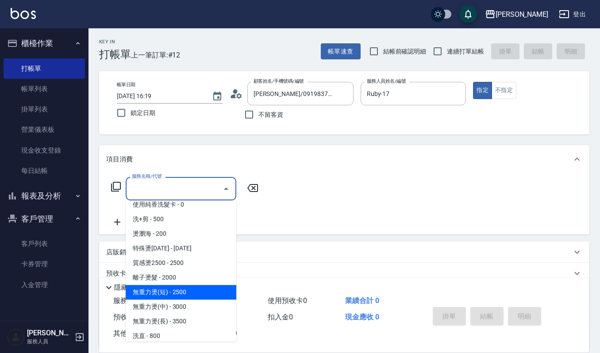
scroll to position [59, 0]
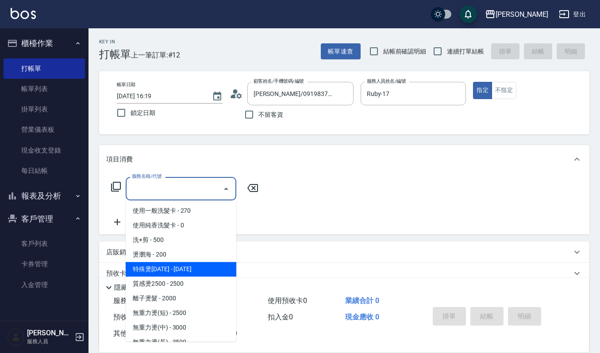
click at [162, 269] on span "特殊燙[DATE] - [DATE]" at bounding box center [181, 269] width 111 height 15
type input "特殊燙2000(202)"
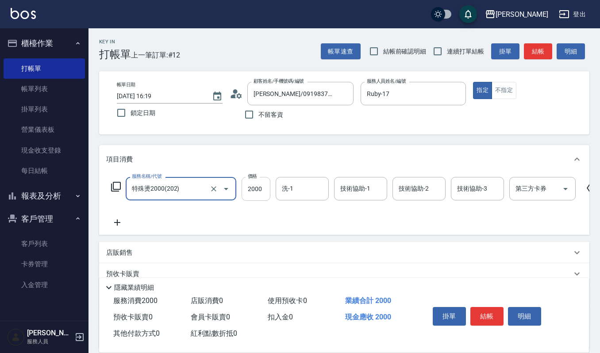
click at [263, 189] on input "2000" at bounding box center [256, 189] width 29 height 24
type input "1750"
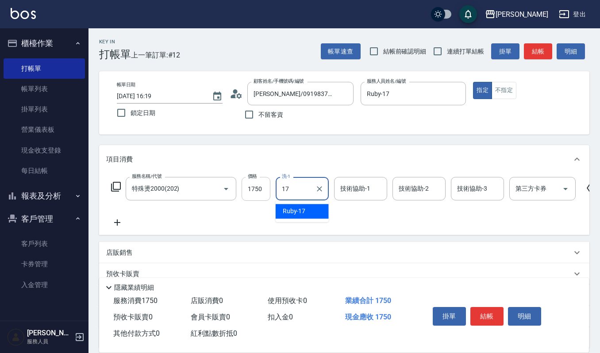
type input "Ruby-17"
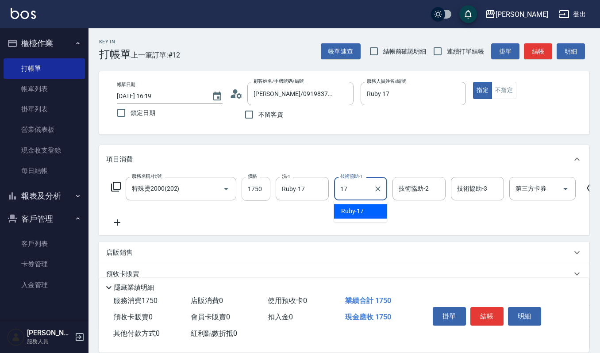
type input "Ruby-17"
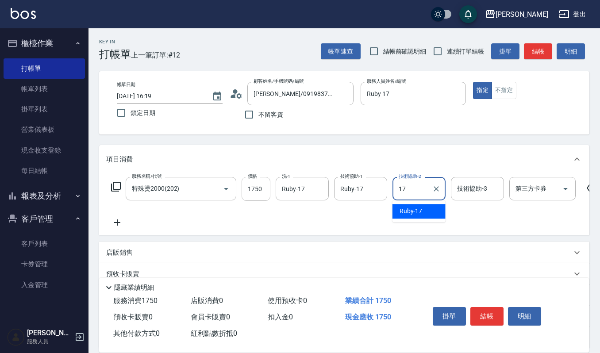
type input "Ruby-17"
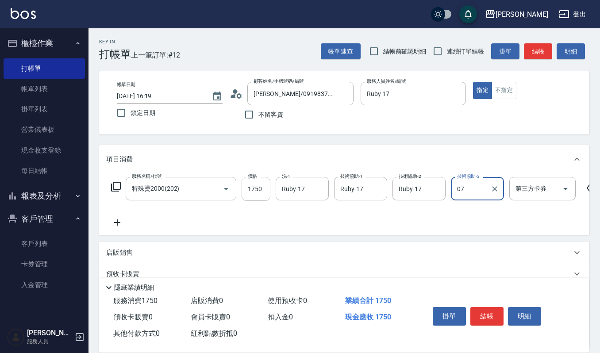
type input "0"
type input "Ruby-17"
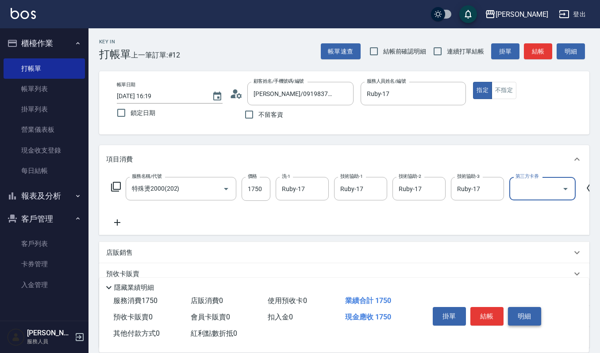
click at [517, 316] on button "明細" at bounding box center [524, 316] width 33 height 19
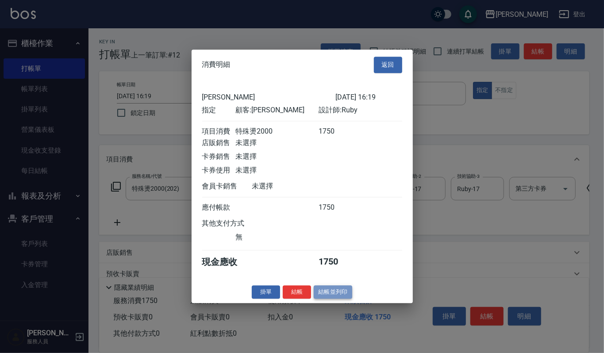
click at [328, 293] on button "結帳並列印" at bounding box center [333, 292] width 38 height 14
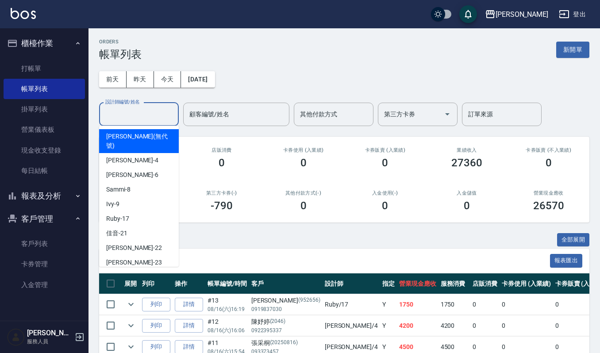
click at [120, 115] on input "設計師編號/姓名" at bounding box center [139, 114] width 72 height 15
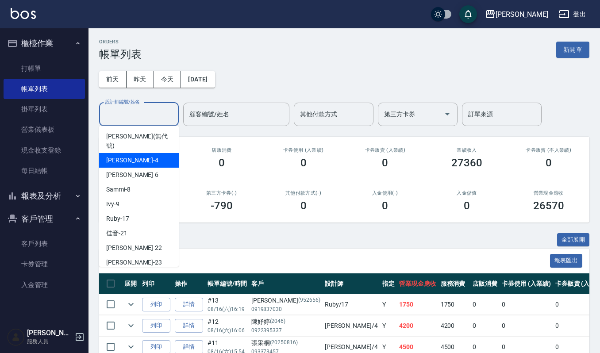
click at [121, 156] on span "[PERSON_NAME] -4" at bounding box center [132, 160] width 52 height 9
type input "[PERSON_NAME]-4"
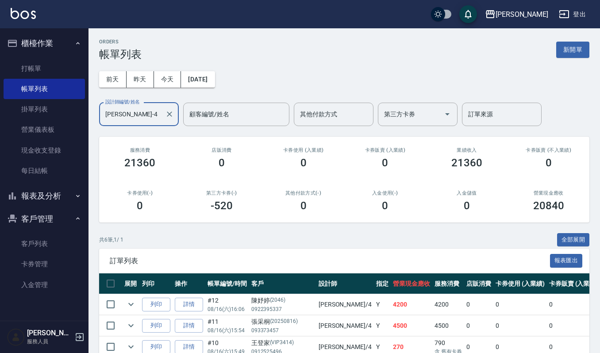
scroll to position [114, 0]
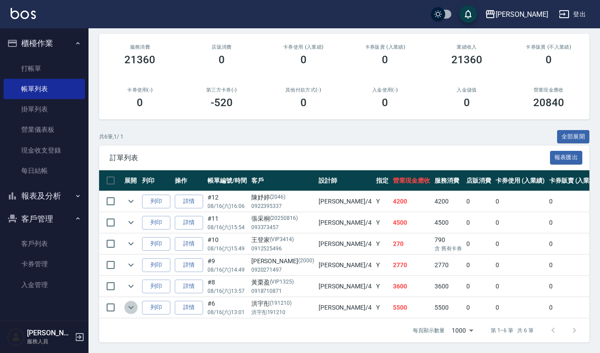
click at [131, 302] on icon "expand row" at bounding box center [131, 307] width 11 height 11
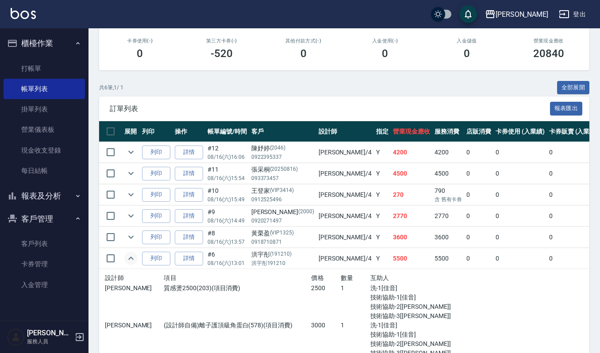
scroll to position [173, 0]
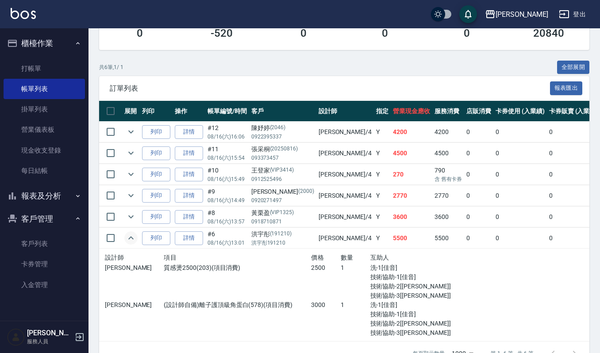
click at [45, 215] on button "客戶管理" at bounding box center [44, 219] width 81 height 23
click at [36, 215] on button "客戶管理" at bounding box center [44, 219] width 81 height 23
click at [27, 246] on link "客戶列表" at bounding box center [44, 244] width 81 height 20
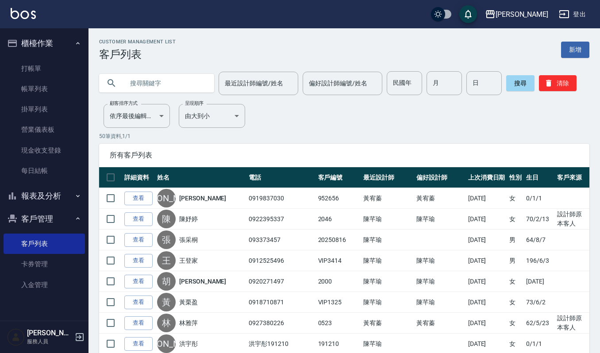
click at [177, 81] on input "text" at bounding box center [165, 83] width 83 height 24
type input "[PERSON_NAME]"
click at [517, 80] on button "搜尋" at bounding box center [520, 83] width 28 height 16
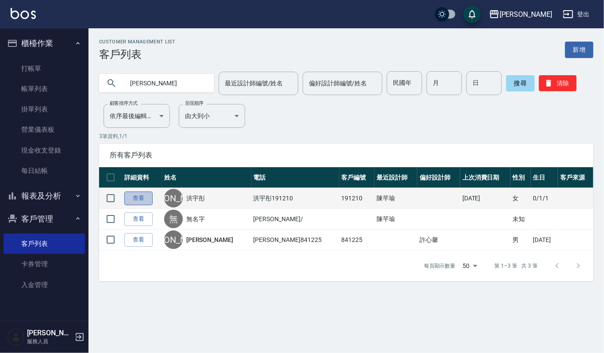
click at [146, 196] on link "查看" at bounding box center [138, 199] width 28 height 14
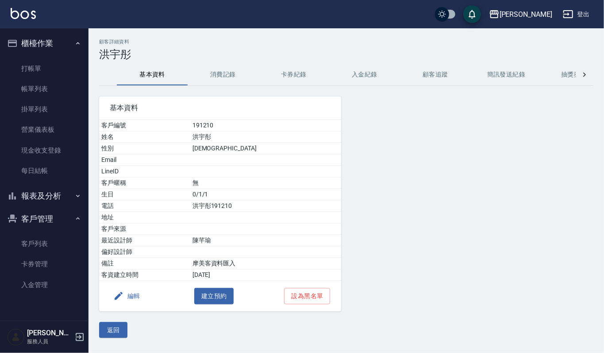
click at [298, 77] on button "卡券紀錄" at bounding box center [293, 74] width 71 height 21
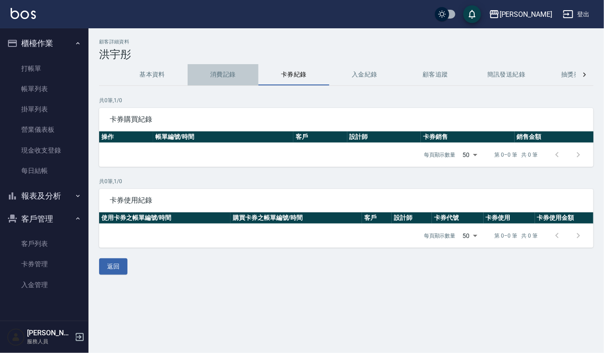
click at [218, 76] on button "消費記錄" at bounding box center [223, 74] width 71 height 21
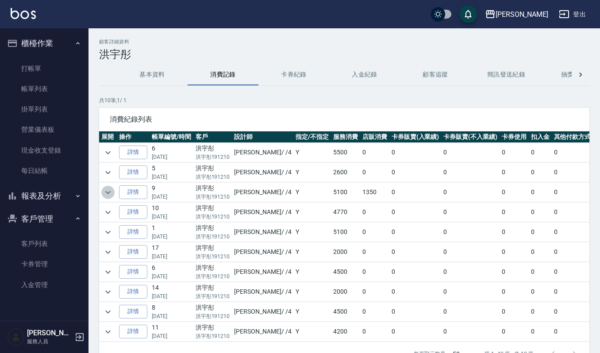
click at [107, 196] on icon "expand row" at bounding box center [108, 192] width 11 height 11
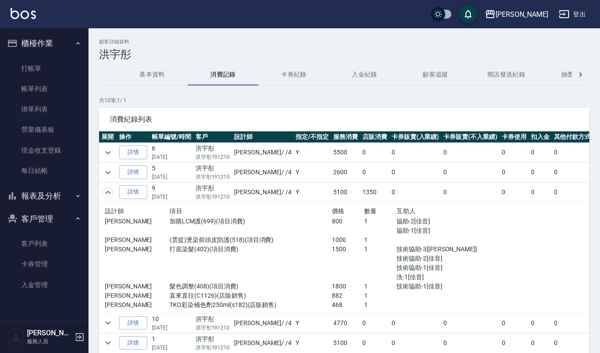
click at [96, 175] on div "顧客詳細資料 [PERSON_NAME] 基本資料 消費記錄 卡券紀錄 入金紀錄 顧客追蹤 簡訊發送紀錄 抽獎券紀錄 共 10 筆, 1 / 1 消費紀錄列表…" at bounding box center [345, 221] width 512 height 364
click at [105, 172] on icon "expand row" at bounding box center [108, 172] width 11 height 11
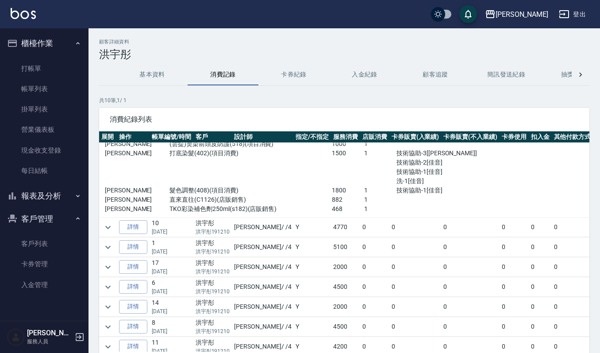
scroll to position [168, 0]
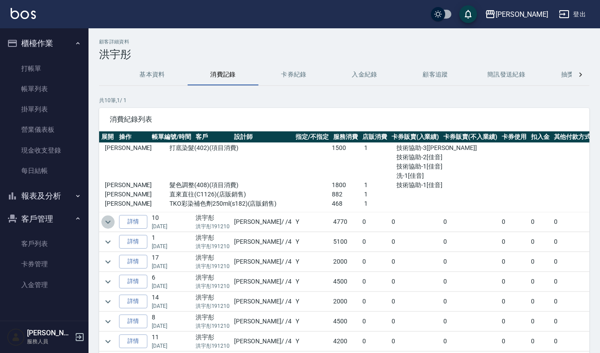
click at [104, 217] on icon "expand row" at bounding box center [108, 222] width 11 height 11
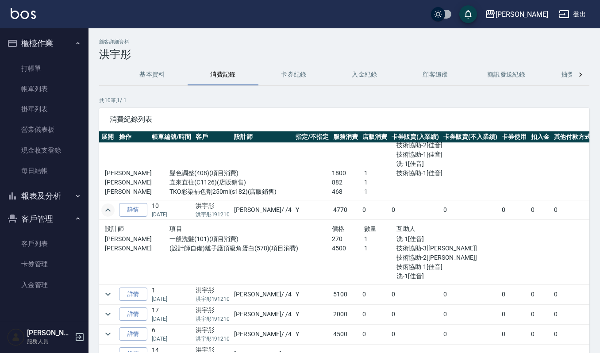
click at [101, 204] on button "expand row" at bounding box center [107, 210] width 13 height 13
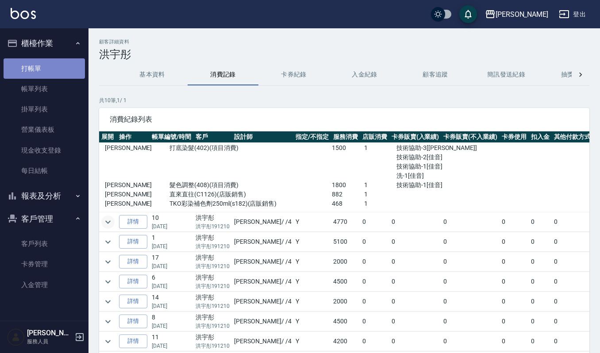
click at [25, 65] on link "打帳單" at bounding box center [44, 68] width 81 height 20
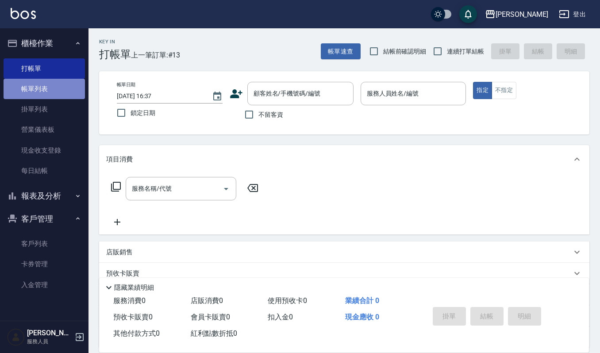
click at [39, 85] on link "帳單列表" at bounding box center [44, 89] width 81 height 20
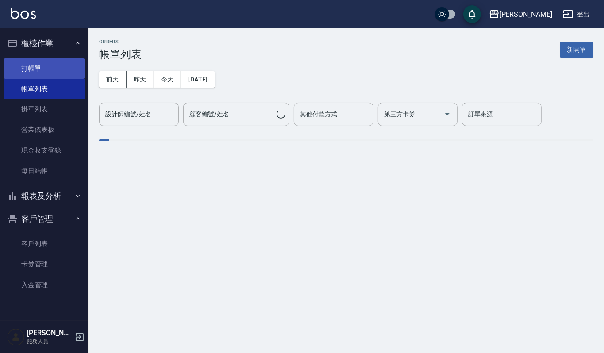
click at [37, 68] on link "打帳單" at bounding box center [44, 68] width 81 height 20
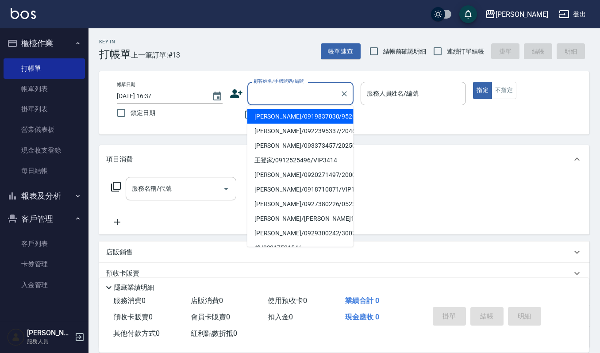
click at [290, 92] on input "顧客姓名/手機號碼/編號" at bounding box center [293, 93] width 85 height 15
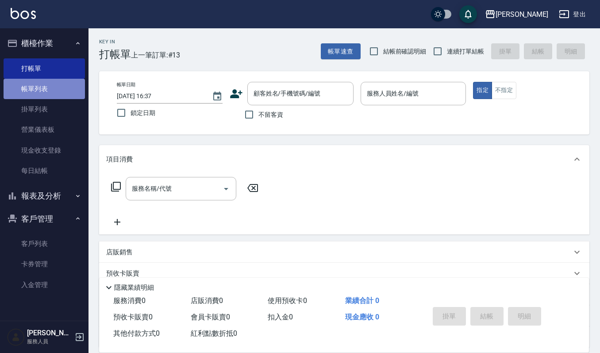
click at [25, 81] on link "帳單列表" at bounding box center [44, 89] width 81 height 20
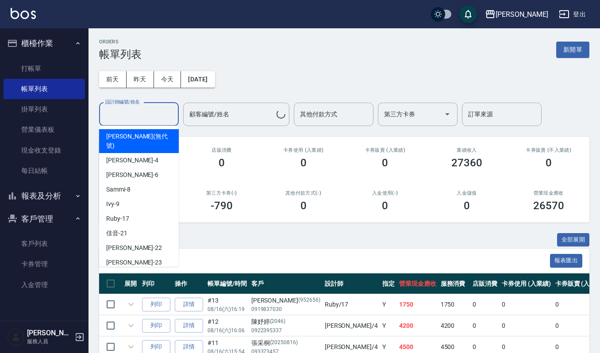
click at [150, 115] on input "設計師編號/姓名" at bounding box center [139, 114] width 72 height 15
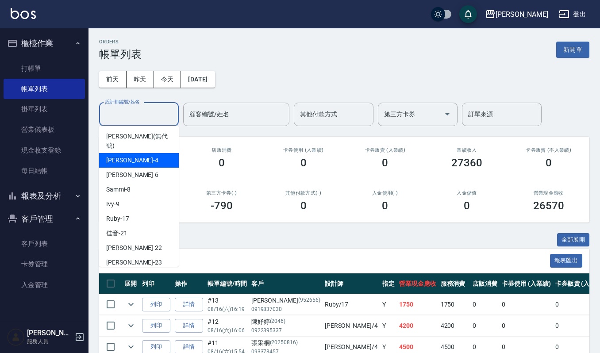
click at [131, 153] on div "[PERSON_NAME] -4" at bounding box center [139, 160] width 80 height 15
type input "[PERSON_NAME]-4"
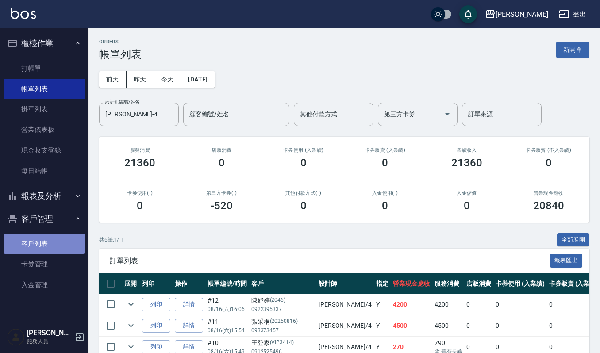
click at [45, 247] on link "客戶列表" at bounding box center [44, 244] width 81 height 20
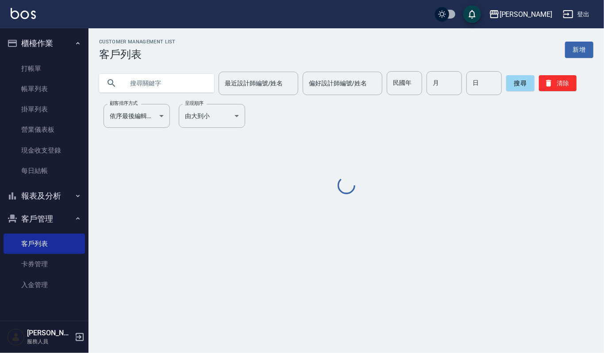
click at [193, 81] on input "text" at bounding box center [165, 83] width 83 height 24
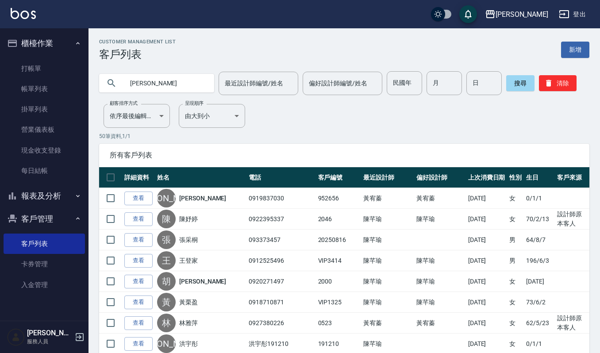
type input "[PERSON_NAME]"
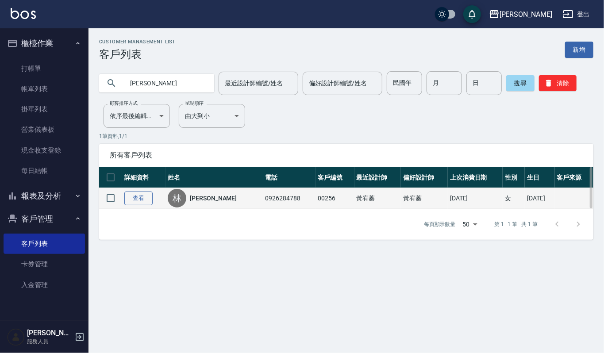
click at [133, 195] on link "查看" at bounding box center [138, 199] width 28 height 14
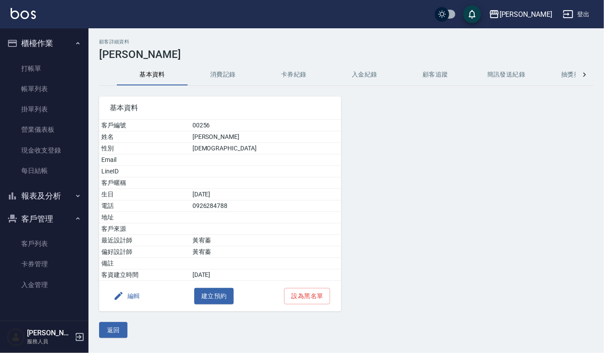
click at [306, 70] on button "卡券紀錄" at bounding box center [293, 74] width 71 height 21
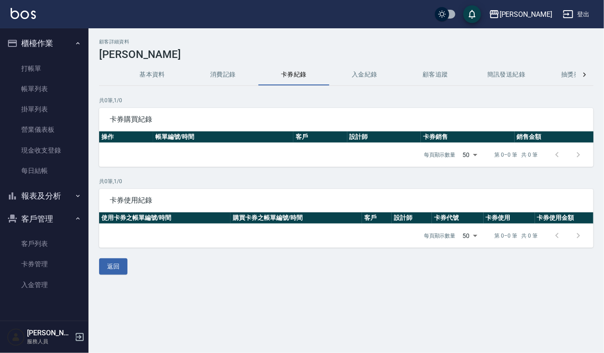
click at [225, 79] on button "消費記錄" at bounding box center [223, 74] width 71 height 21
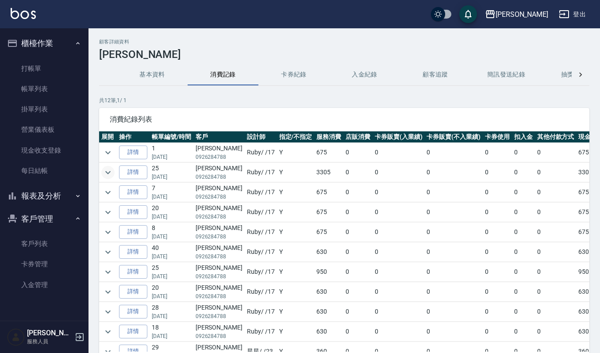
click at [109, 172] on icon "expand row" at bounding box center [108, 172] width 11 height 11
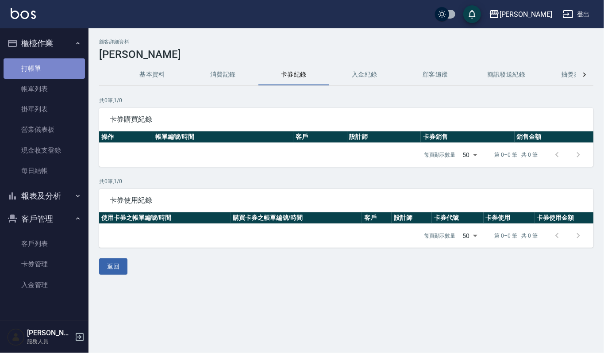
click at [27, 75] on link "打帳單" at bounding box center [44, 68] width 81 height 20
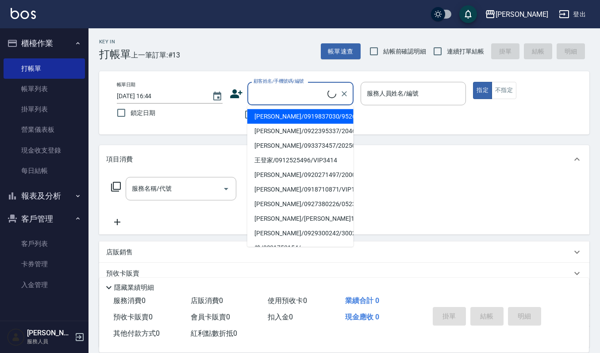
click at [283, 91] on input "顧客姓名/手機號碼/編號" at bounding box center [289, 93] width 76 height 15
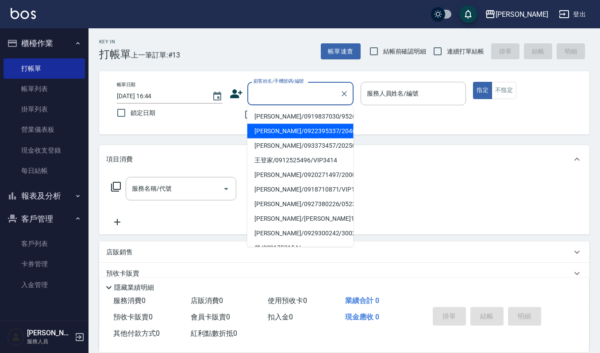
click at [267, 133] on li "[PERSON_NAME]/0922395337/2046" at bounding box center [300, 131] width 106 height 15
type input "[PERSON_NAME]/0922395337/2046"
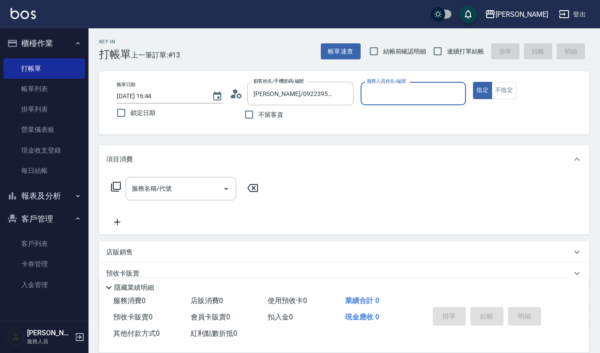
type input "[PERSON_NAME]-4"
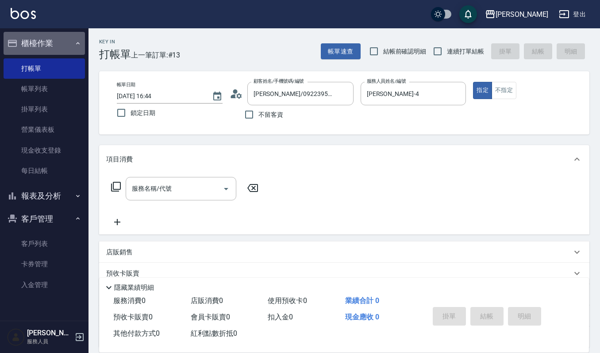
click at [41, 42] on button "櫃檯作業" at bounding box center [44, 43] width 81 height 23
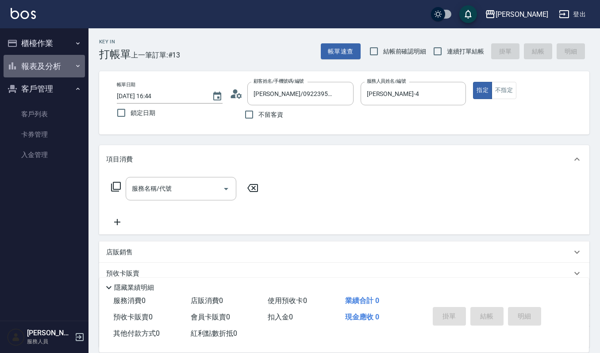
click at [38, 68] on button "報表及分析" at bounding box center [44, 66] width 81 height 23
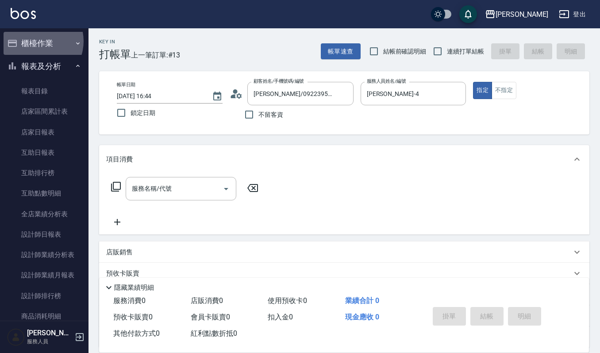
click at [36, 41] on button "櫃檯作業" at bounding box center [44, 43] width 81 height 23
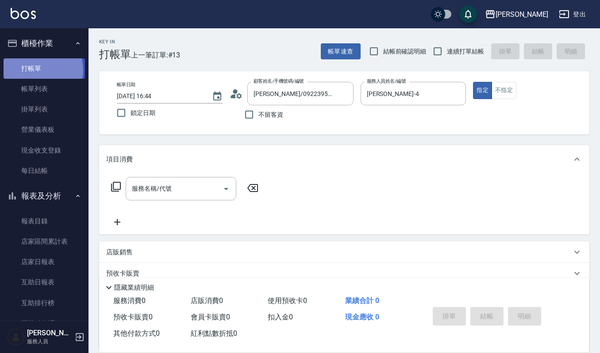
click at [34, 70] on link "打帳單" at bounding box center [44, 68] width 81 height 20
click at [32, 41] on button "櫃檯作業" at bounding box center [44, 43] width 81 height 23
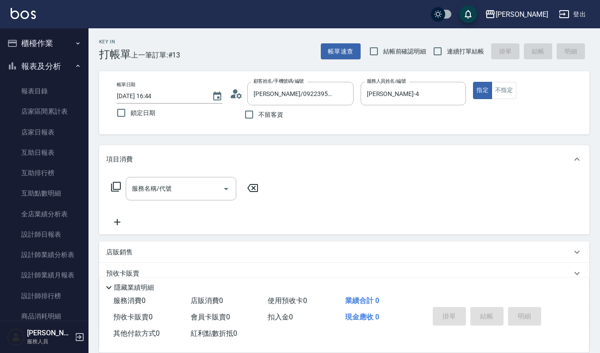
click at [28, 50] on button "櫃檯作業" at bounding box center [44, 43] width 81 height 23
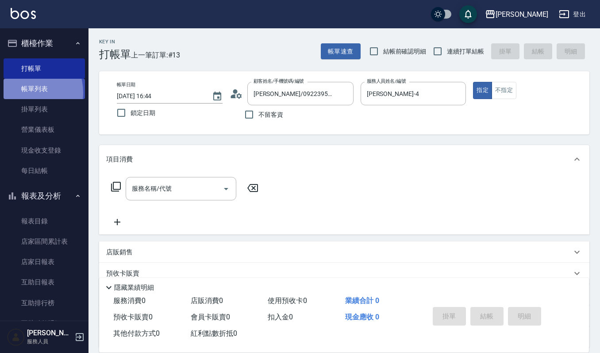
click at [25, 92] on link "帳單列表" at bounding box center [44, 89] width 81 height 20
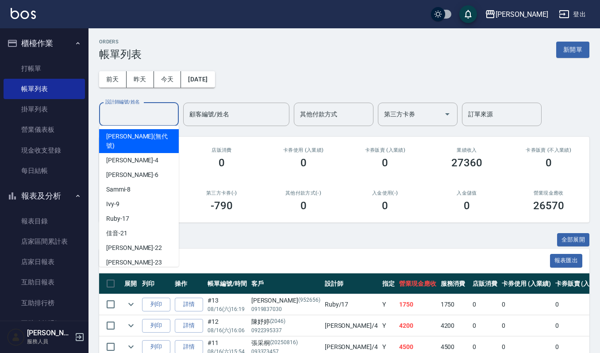
click at [159, 114] on input "設計師編號/姓名" at bounding box center [139, 114] width 72 height 15
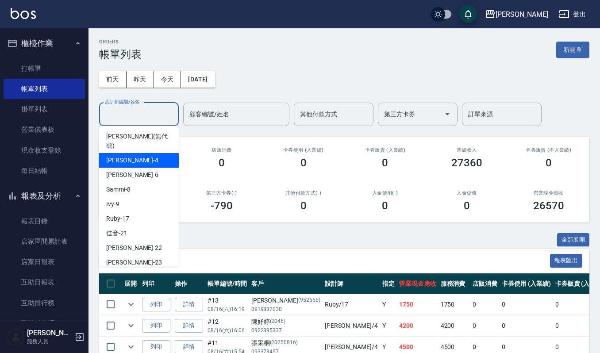
click at [165, 153] on div "[PERSON_NAME] -4" at bounding box center [139, 160] width 80 height 15
type input "[PERSON_NAME]-4"
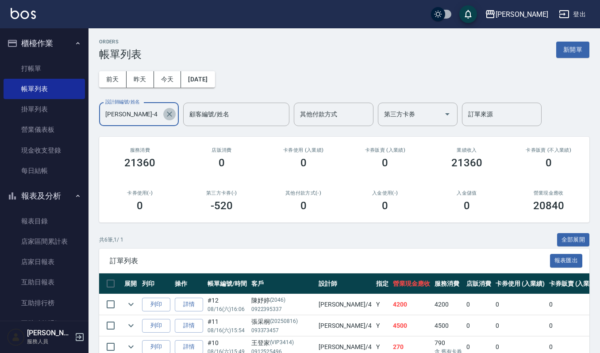
click at [172, 112] on icon "Clear" at bounding box center [169, 114] width 9 height 9
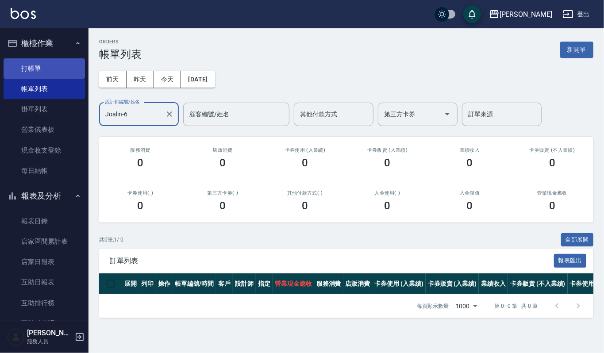
type input "Joalin-6"
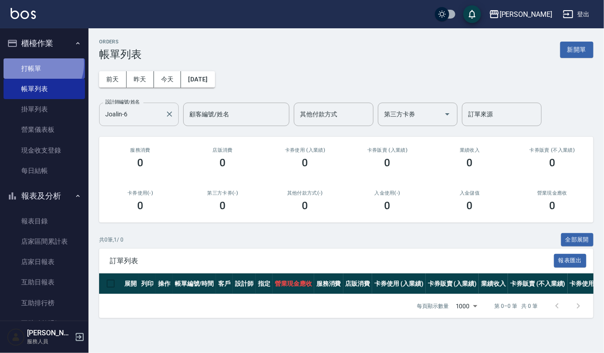
click at [39, 64] on link "打帳單" at bounding box center [44, 68] width 81 height 20
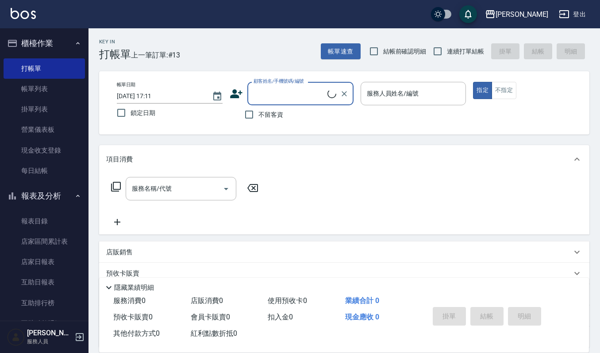
drag, startPoint x: 285, startPoint y: 96, endPoint x: 292, endPoint y: 100, distance: 7.7
click at [285, 96] on input "顧客姓名/手機號碼/編號" at bounding box center [289, 93] width 76 height 15
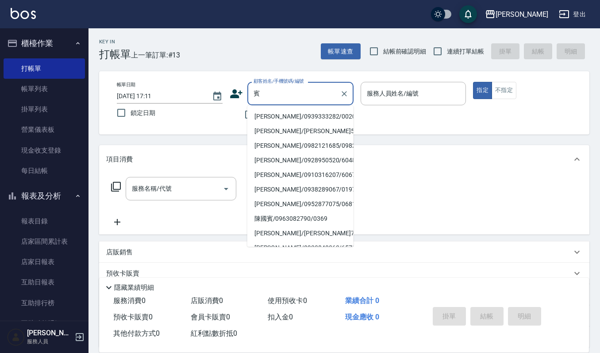
type input "[PERSON_NAME]/0939333282/00207"
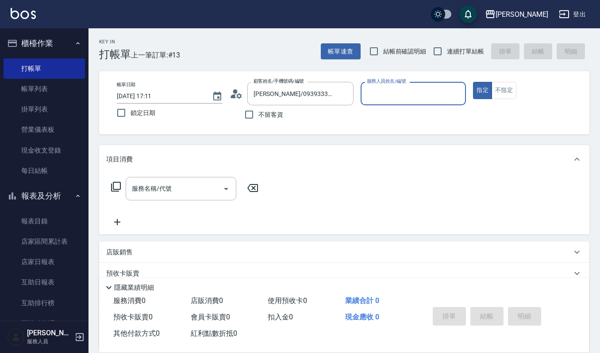
type input "Joalin-6"
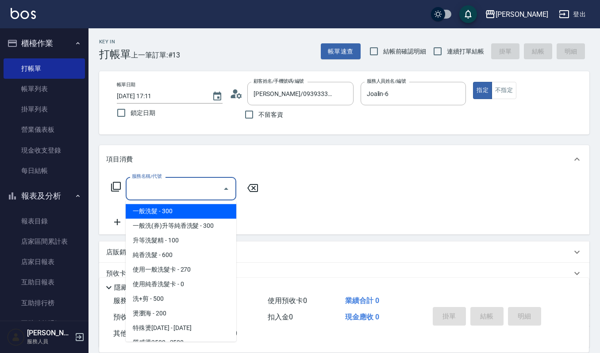
click at [150, 189] on input "服務名稱/代號" at bounding box center [174, 188] width 89 height 15
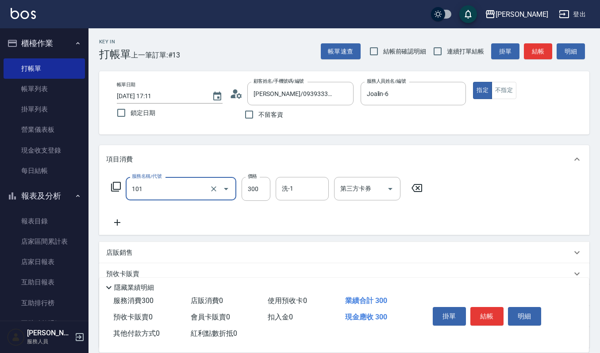
type input "一般洗髮(101)"
type input "270"
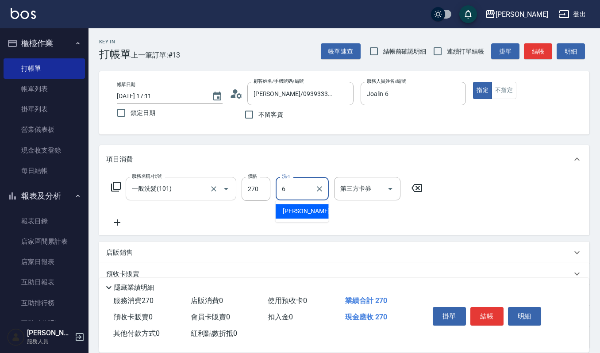
type input "Joalin-6"
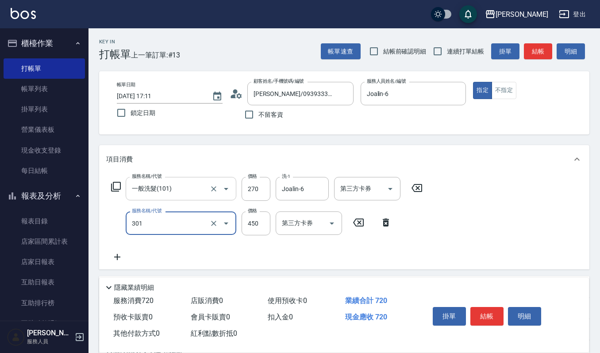
type input "創意剪髮(301)"
type input "405"
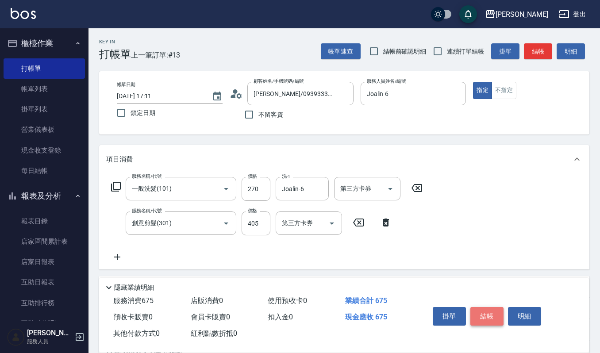
click at [494, 313] on button "結帳" at bounding box center [486, 316] width 33 height 19
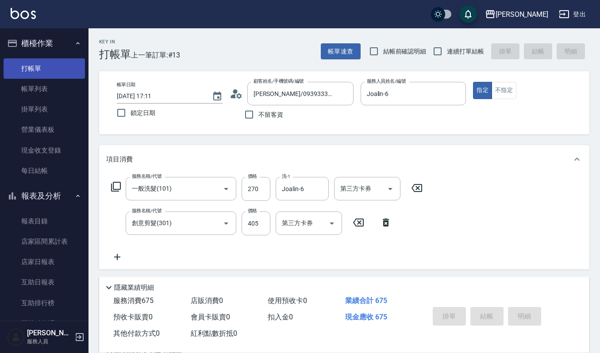
click at [52, 61] on link "打帳單" at bounding box center [44, 68] width 81 height 20
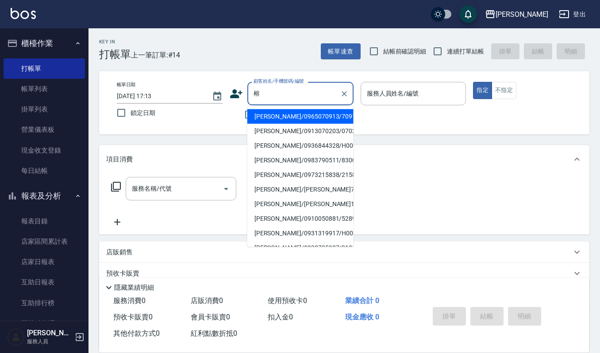
click at [289, 129] on li "[PERSON_NAME]/0913070203/070203" at bounding box center [300, 131] width 106 height 15
type input "[PERSON_NAME]/0913070203/070203"
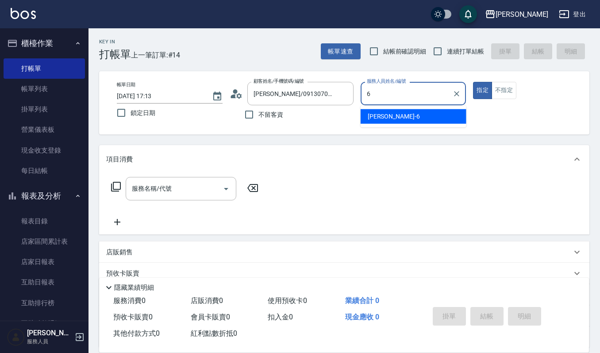
type input "Joalin-6"
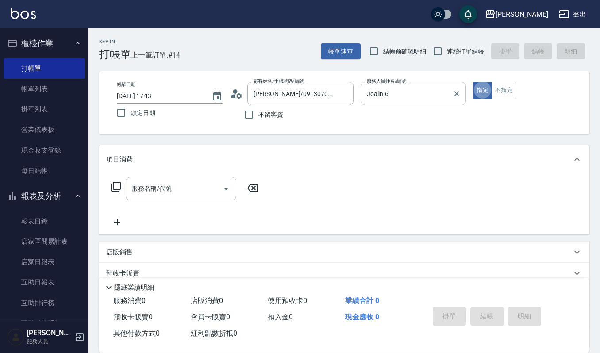
type button "true"
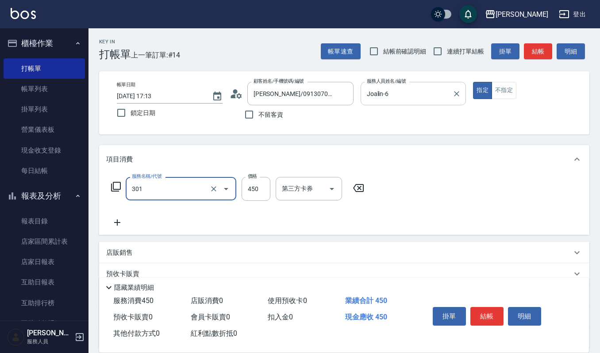
type input "創意剪髮(301)"
type input "405"
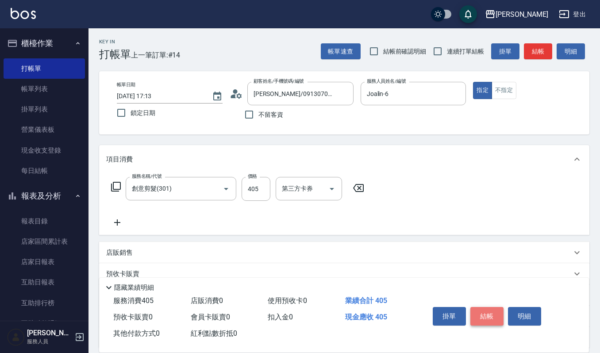
click at [489, 312] on button "結帳" at bounding box center [486, 316] width 33 height 19
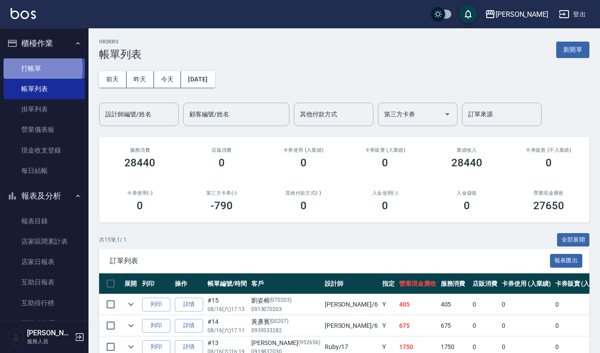
click at [33, 68] on link "打帳單" at bounding box center [44, 68] width 81 height 20
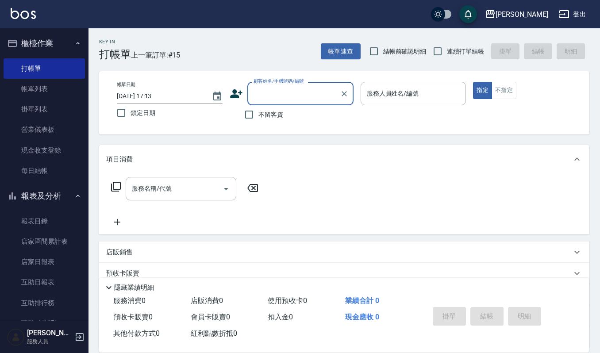
click at [274, 96] on input "顧客姓名/手機號碼/編號" at bounding box center [293, 93] width 85 height 15
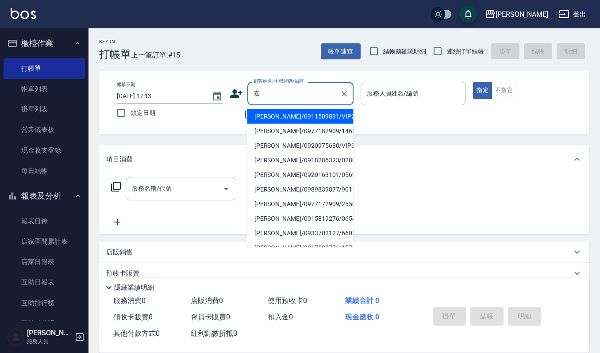
click at [286, 162] on li "[PERSON_NAME]/0918286323/02800" at bounding box center [300, 160] width 106 height 15
type input "[PERSON_NAME]/0918286323/02800"
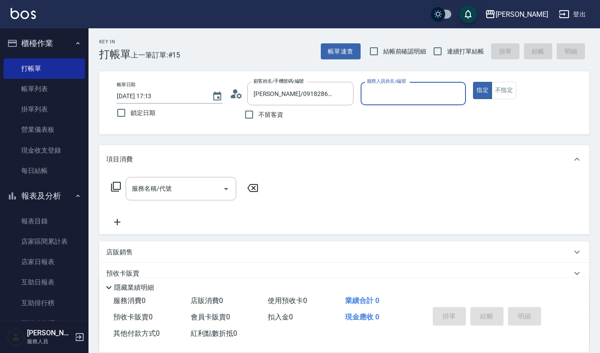
type input "Joalin-6"
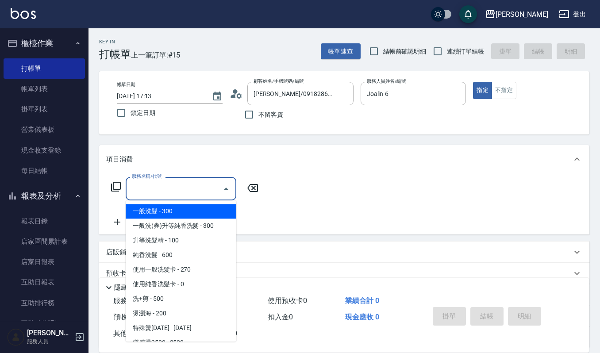
click at [188, 192] on input "服務名稱/代號" at bounding box center [174, 188] width 89 height 15
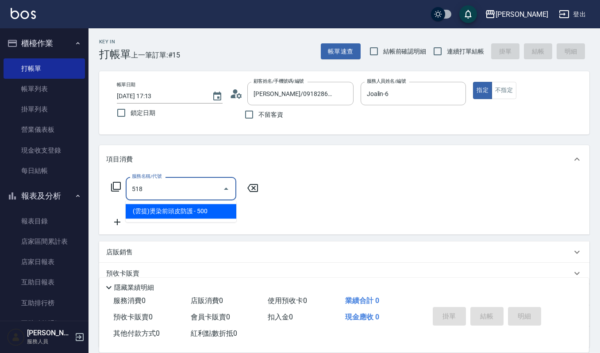
type input "(雲提)燙染前頭皮防護(518)"
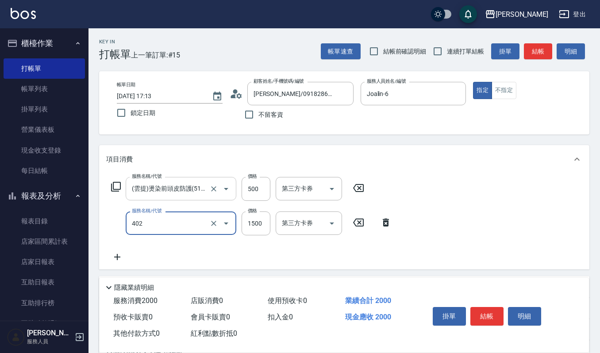
type input "打底染髮(402)"
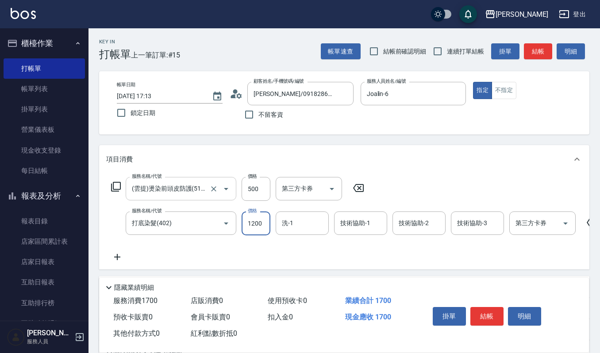
type input "1200"
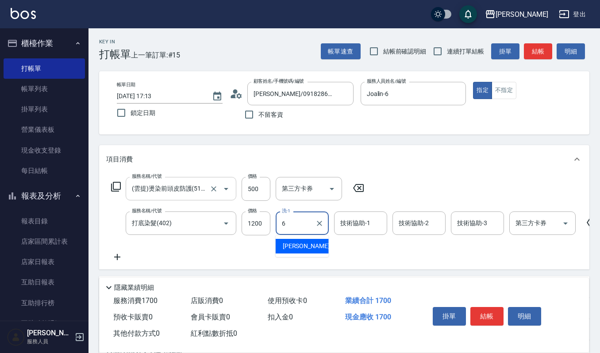
type input "Joalin-6"
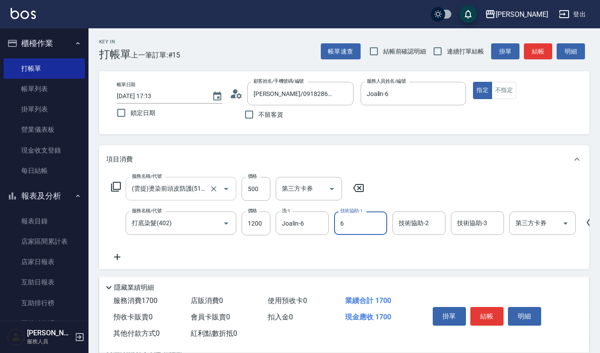
type input "Joalin-6"
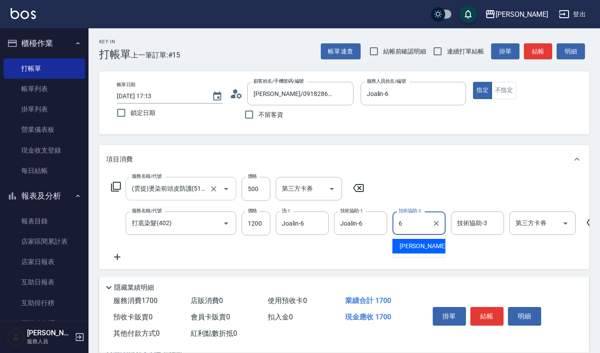
type input "Joalin-6"
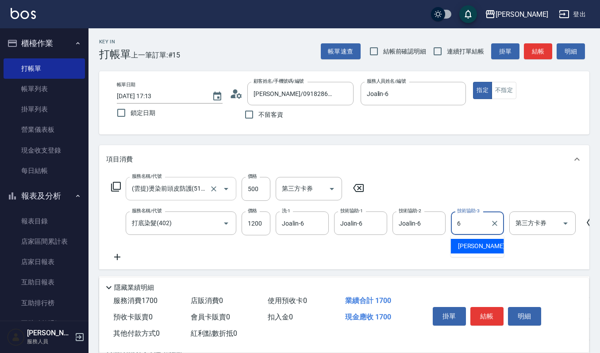
type input "Joalin-6"
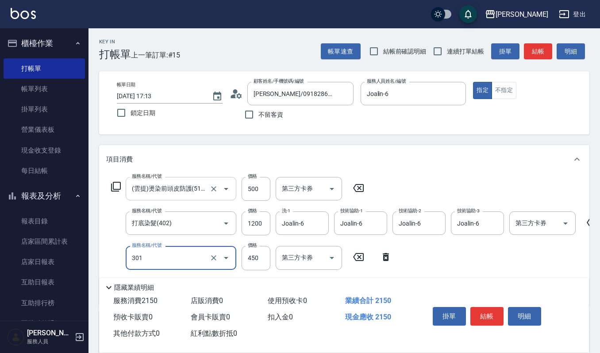
type input "創意剪髮(301)"
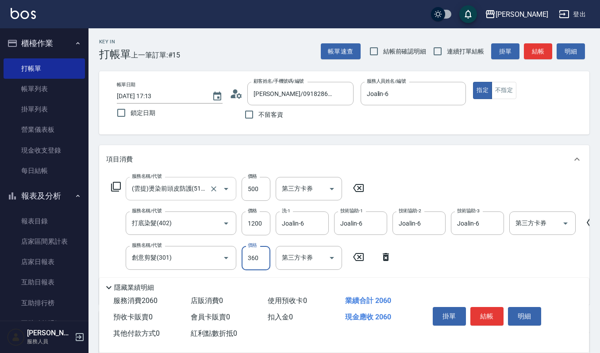
type input "360"
click at [492, 317] on button "結帳" at bounding box center [486, 316] width 33 height 19
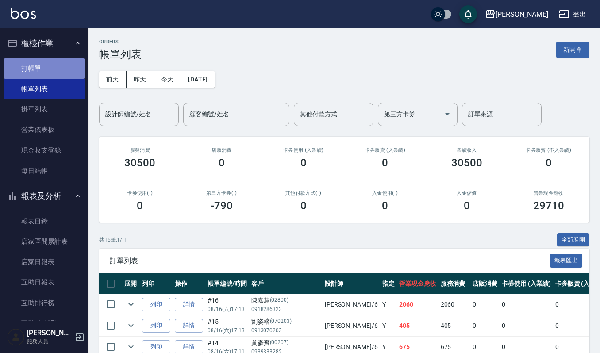
click at [66, 70] on link "打帳單" at bounding box center [44, 68] width 81 height 20
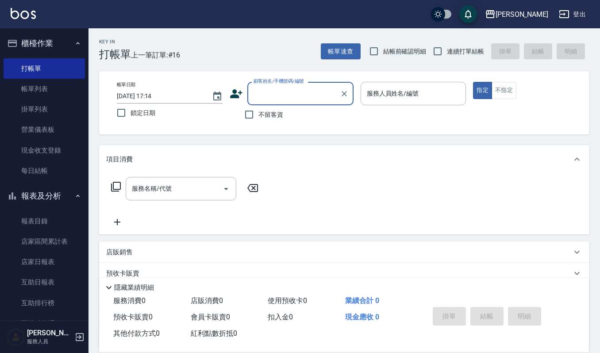
click at [296, 104] on div "顧客姓名/手機號碼/編號" at bounding box center [300, 93] width 106 height 23
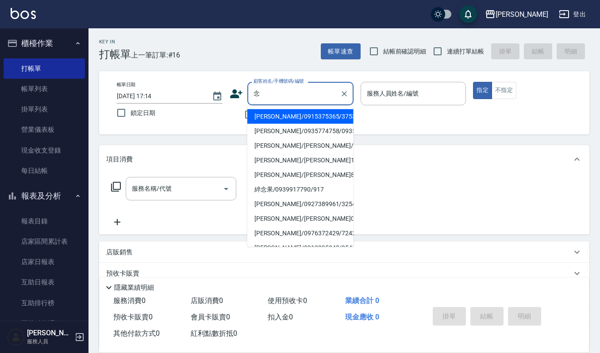
click at [300, 119] on li "[PERSON_NAME]/0915375365/375365" at bounding box center [300, 116] width 106 height 15
type input "[PERSON_NAME]/0915375365/375365"
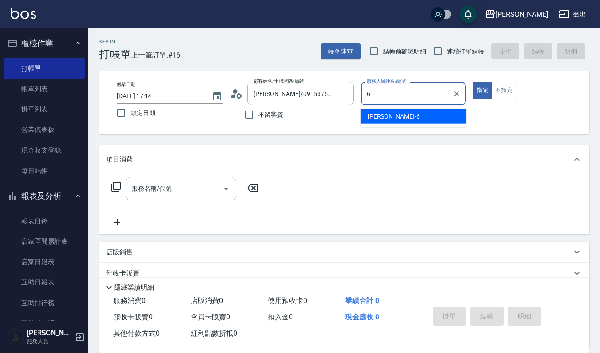
type input "Joalin-6"
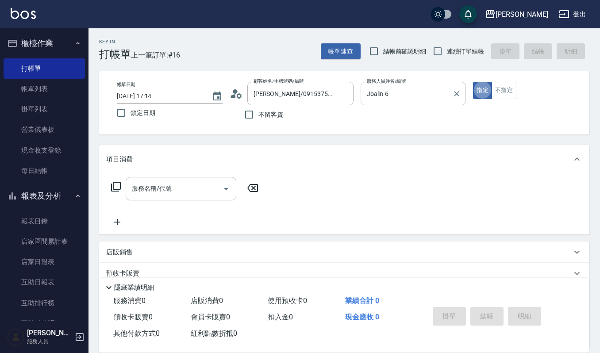
type button "true"
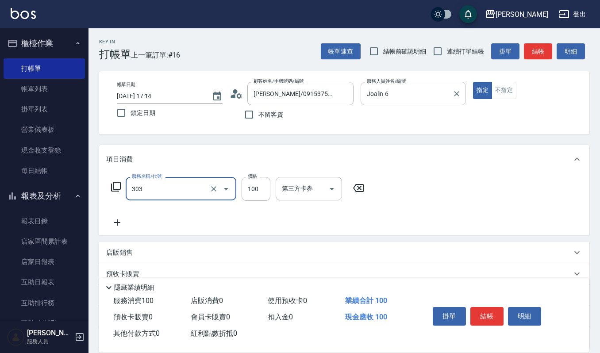
type input "修瀏海(303)"
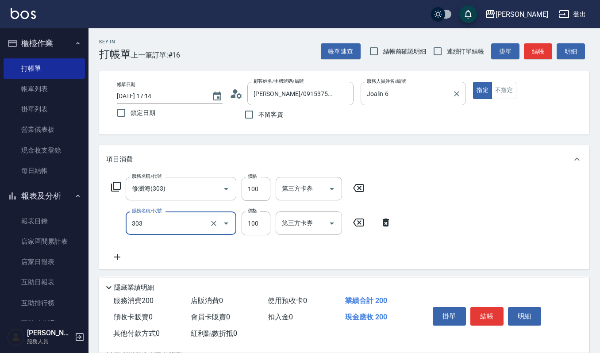
type input "修瀏海(303)"
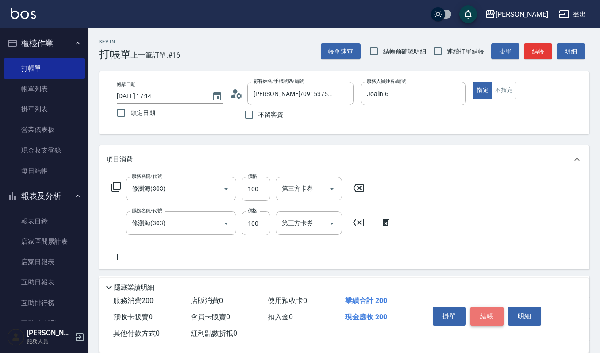
click at [496, 314] on button "結帳" at bounding box center [486, 316] width 33 height 19
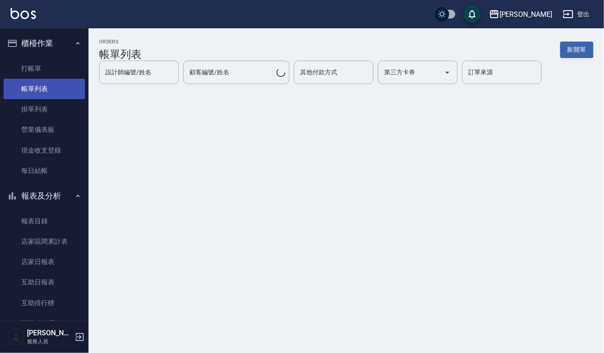
click at [67, 84] on link "帳單列表" at bounding box center [44, 89] width 81 height 20
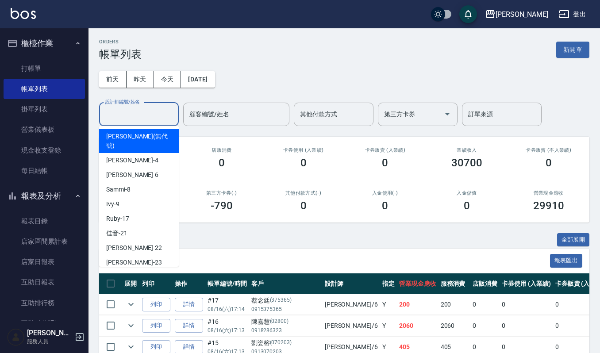
click at [162, 112] on input "設計師編號/姓名" at bounding box center [139, 114] width 72 height 15
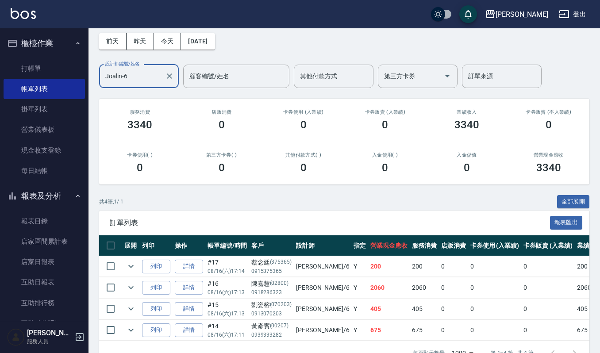
scroll to position [71, 0]
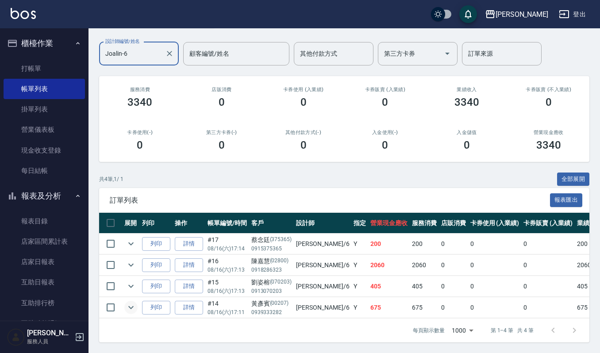
type input "Joalin-6"
click at [129, 302] on icon "expand row" at bounding box center [131, 307] width 11 height 11
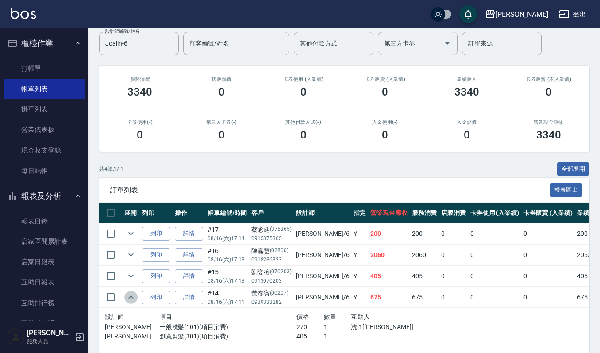
click at [129, 296] on icon "expand row" at bounding box center [131, 297] width 11 height 11
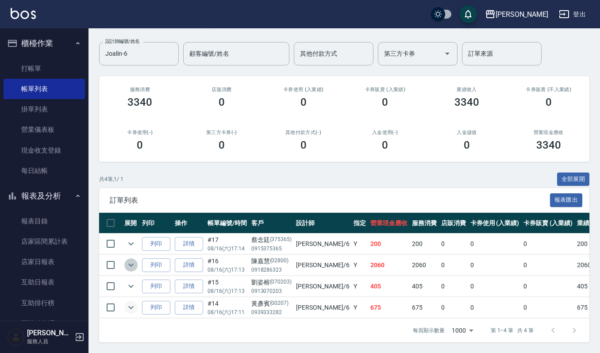
click at [132, 264] on icon "expand row" at bounding box center [130, 265] width 5 height 3
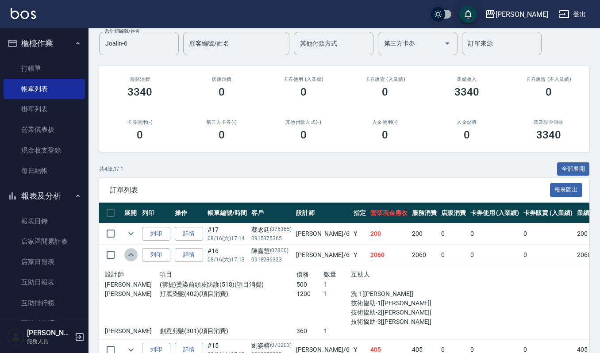
click at [132, 255] on icon "expand row" at bounding box center [131, 255] width 11 height 11
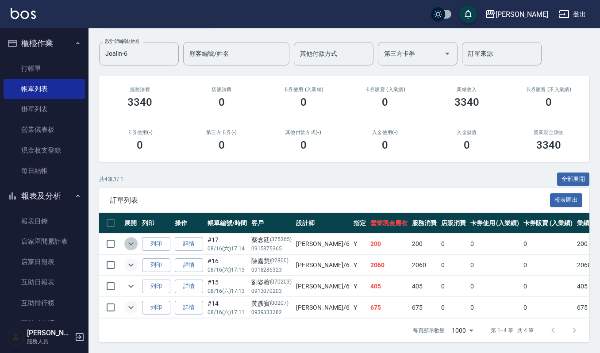
click at [132, 239] on icon "expand row" at bounding box center [131, 244] width 11 height 11
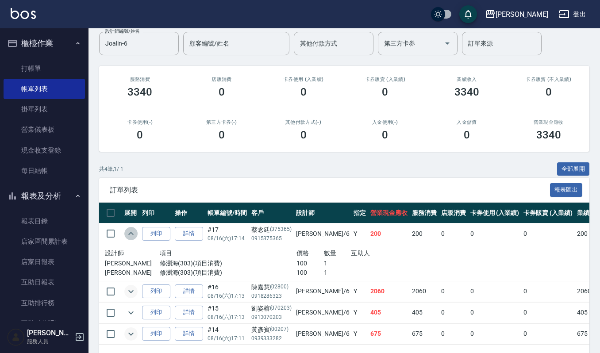
click at [132, 238] on icon "expand row" at bounding box center [131, 233] width 11 height 11
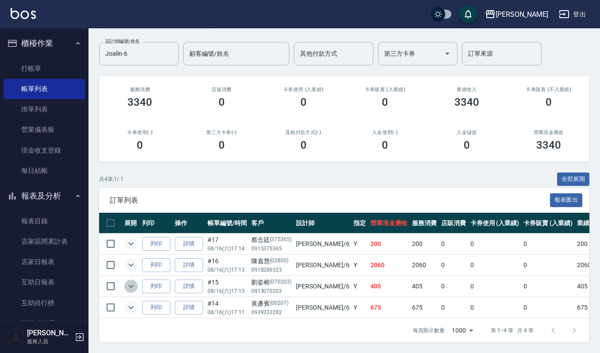
click at [132, 281] on icon "expand row" at bounding box center [131, 286] width 11 height 11
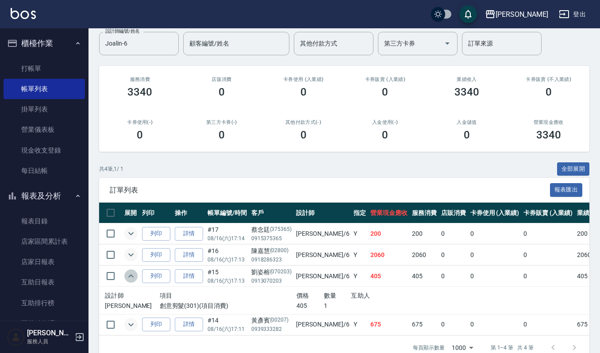
click at [132, 273] on icon "expand row" at bounding box center [131, 276] width 11 height 11
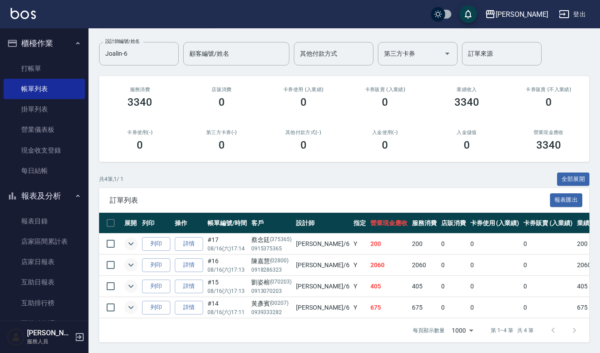
click at [133, 302] on icon "expand row" at bounding box center [131, 307] width 11 height 11
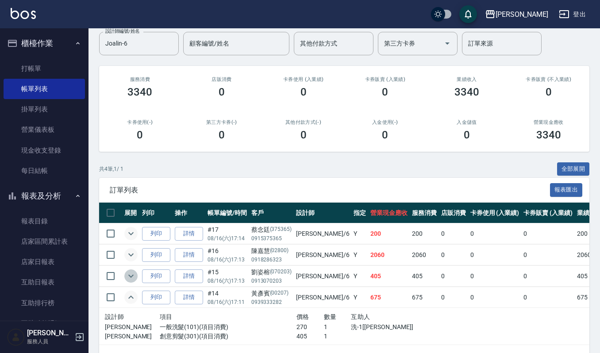
click at [134, 278] on icon "expand row" at bounding box center [131, 276] width 11 height 11
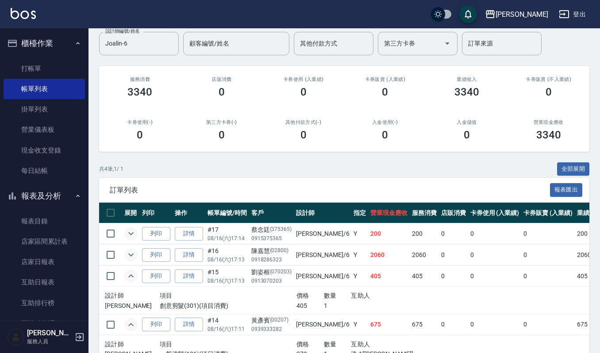
click at [139, 254] on td at bounding box center [131, 255] width 18 height 21
click at [133, 255] on icon "expand row" at bounding box center [130, 255] width 5 height 3
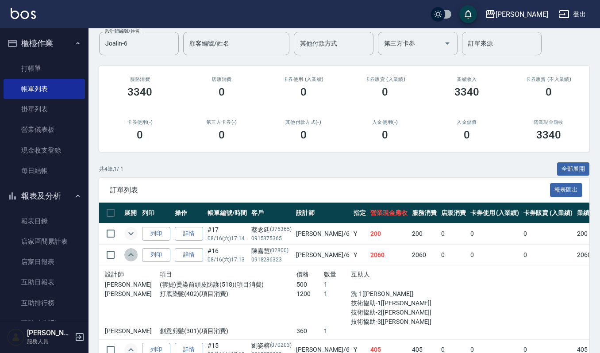
click at [133, 255] on icon "expand row" at bounding box center [131, 255] width 11 height 11
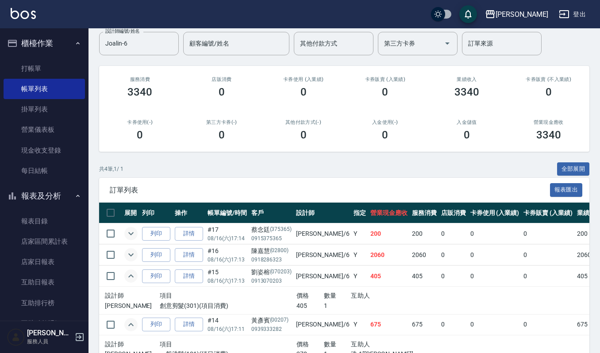
click at [132, 278] on icon "expand row" at bounding box center [131, 276] width 11 height 11
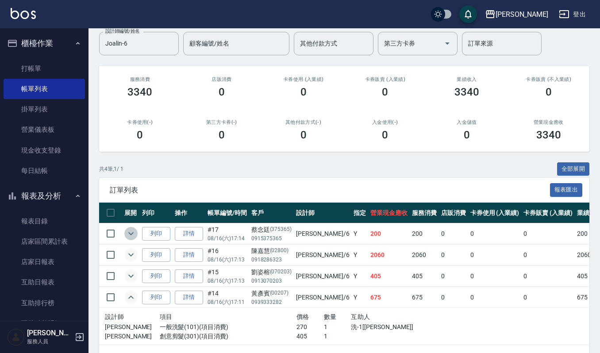
click at [131, 234] on icon "expand row" at bounding box center [131, 233] width 11 height 11
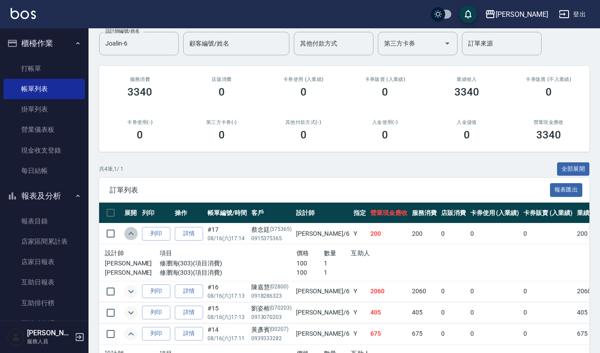
click at [131, 234] on icon "expand row" at bounding box center [130, 233] width 5 height 3
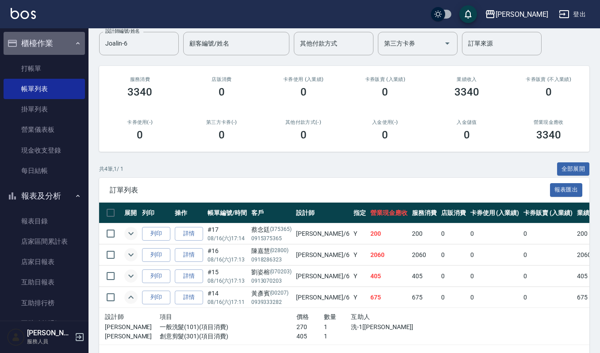
click at [68, 47] on button "櫃檯作業" at bounding box center [44, 43] width 81 height 23
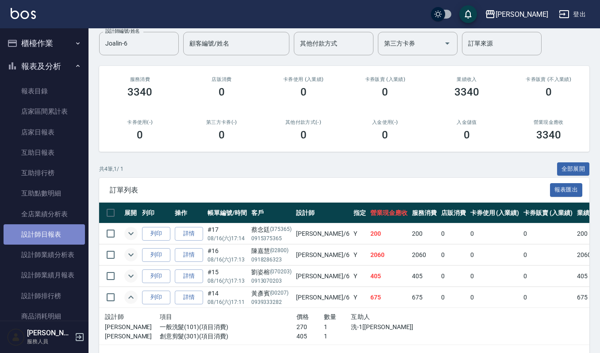
click at [45, 236] on link "設計師日報表" at bounding box center [44, 234] width 81 height 20
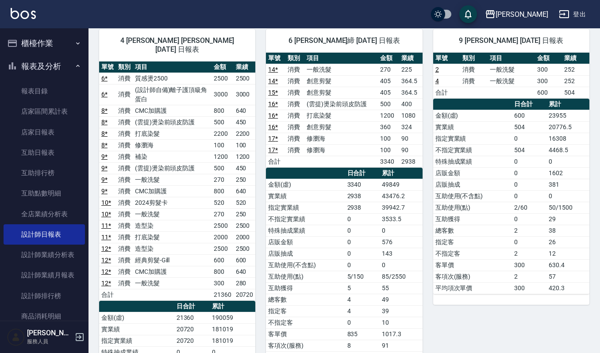
scroll to position [38, 0]
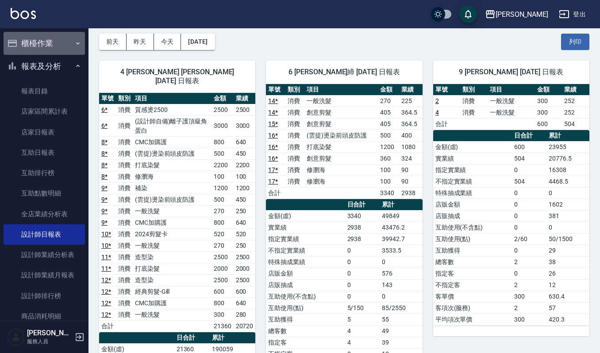
click at [55, 48] on button "櫃檯作業" at bounding box center [44, 43] width 81 height 23
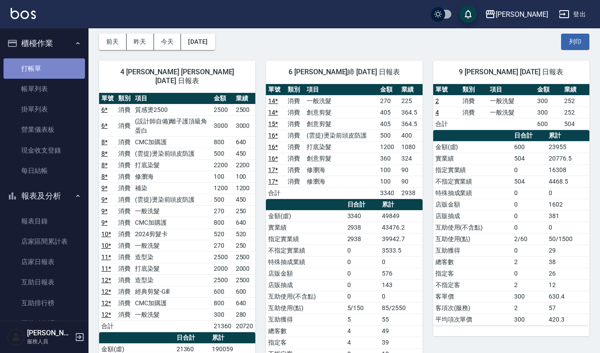
click at [50, 68] on link "打帳單" at bounding box center [44, 68] width 81 height 20
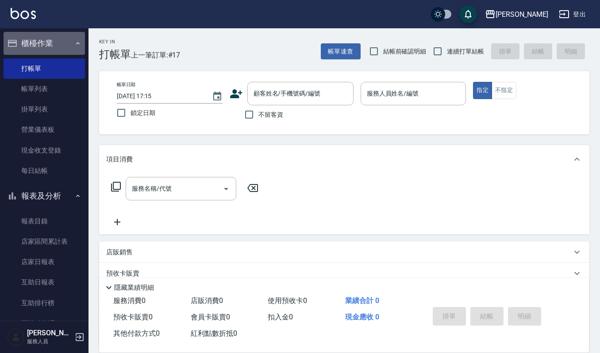
click at [62, 46] on button "櫃檯作業" at bounding box center [44, 43] width 81 height 23
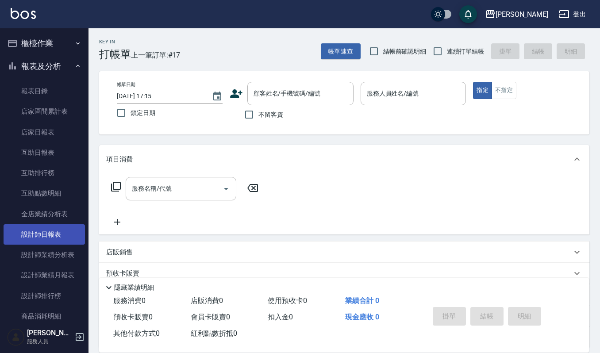
click at [65, 235] on link "設計師日報表" at bounding box center [44, 234] width 81 height 20
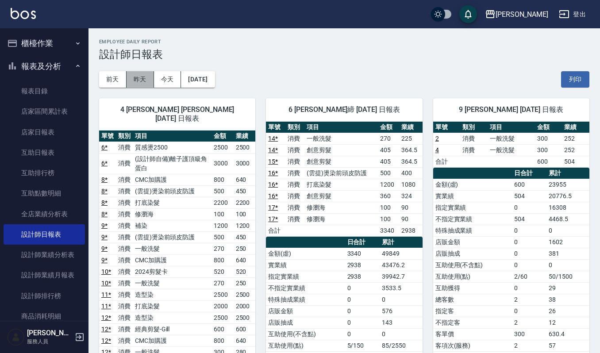
click at [135, 75] on button "昨天" at bounding box center [140, 79] width 27 height 16
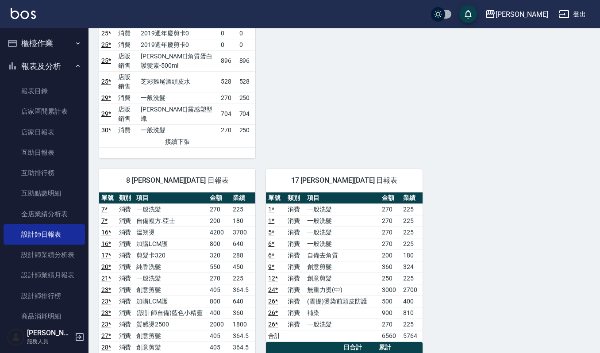
scroll to position [485, 0]
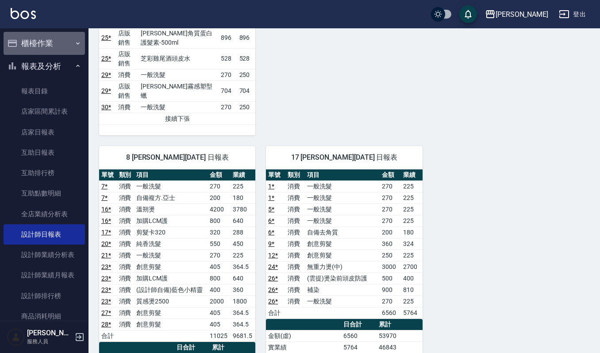
click at [47, 37] on button "櫃檯作業" at bounding box center [44, 43] width 81 height 23
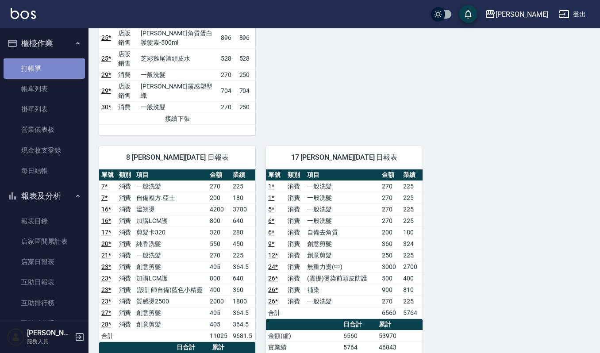
click at [54, 73] on link "打帳單" at bounding box center [44, 68] width 81 height 20
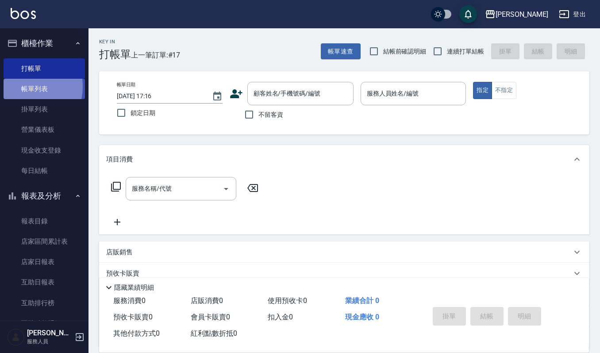
click at [23, 87] on link "帳單列表" at bounding box center [44, 89] width 81 height 20
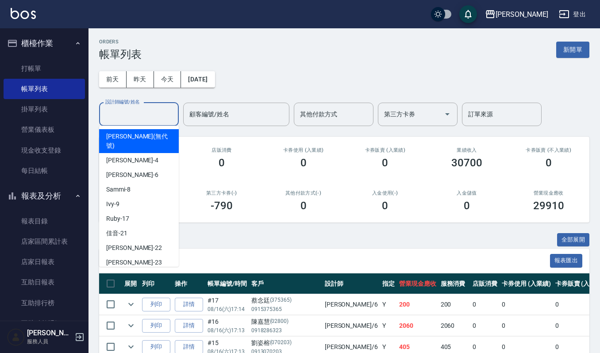
click at [156, 112] on input "設計師編號/姓名" at bounding box center [139, 114] width 72 height 15
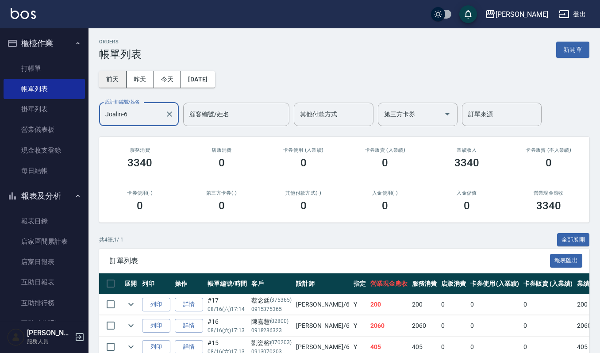
type input "Joalin-6"
click at [112, 72] on button "前天" at bounding box center [112, 79] width 27 height 16
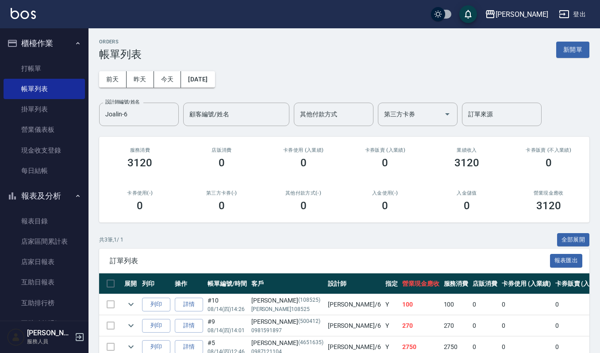
scroll to position [49, 0]
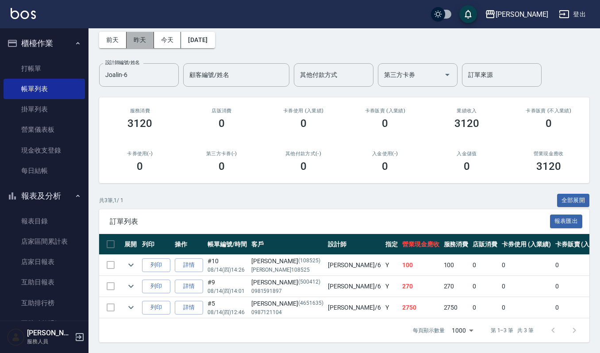
click at [139, 33] on button "昨天" at bounding box center [140, 40] width 27 height 16
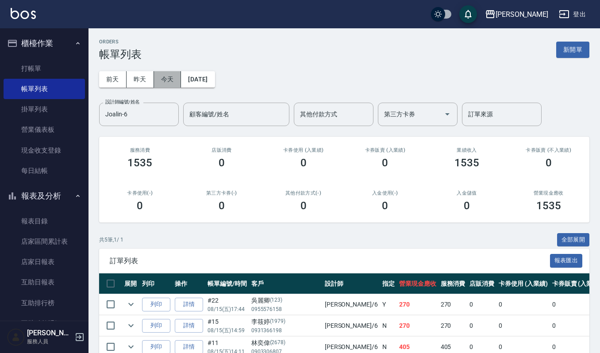
click at [173, 81] on button "今天" at bounding box center [167, 79] width 27 height 16
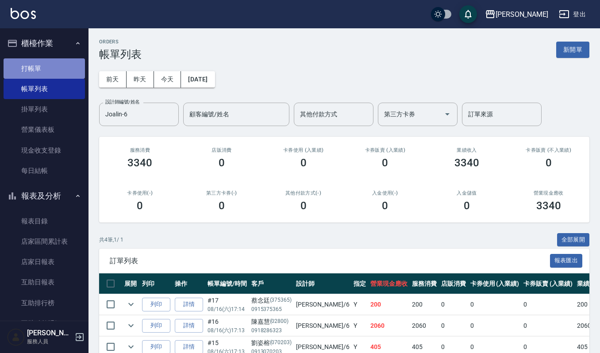
click at [50, 68] on link "打帳單" at bounding box center [44, 68] width 81 height 20
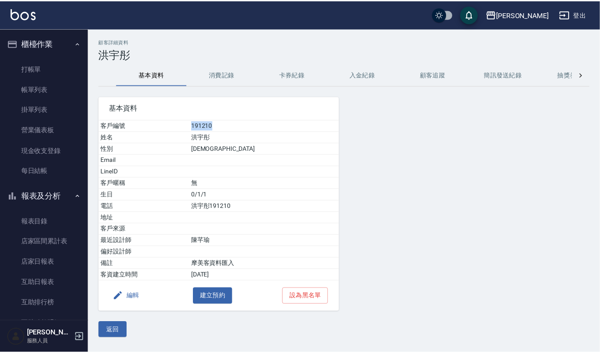
scroll to position [282, 0]
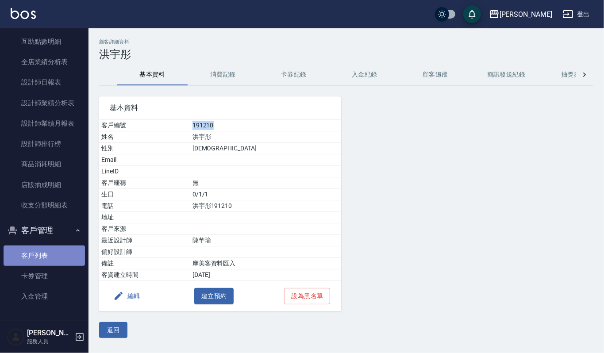
click at [57, 246] on link "客戶列表" at bounding box center [44, 256] width 81 height 20
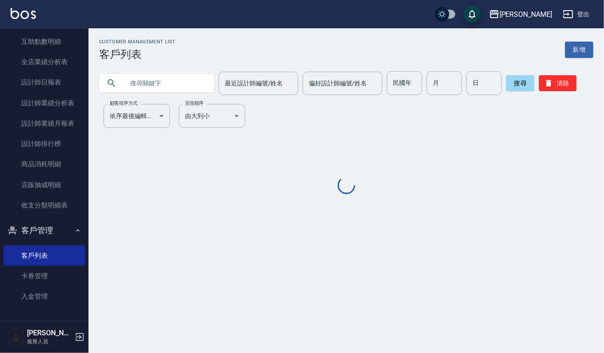
click at [193, 88] on input "text" at bounding box center [165, 83] width 83 height 24
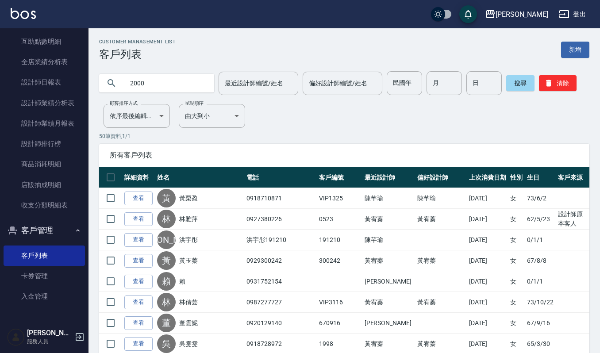
type input "2000"
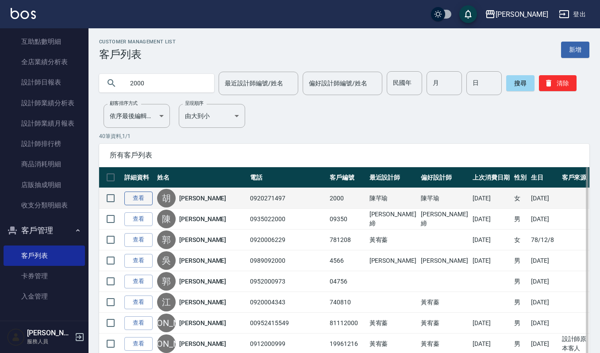
click at [131, 200] on link "查看" at bounding box center [138, 199] width 28 height 14
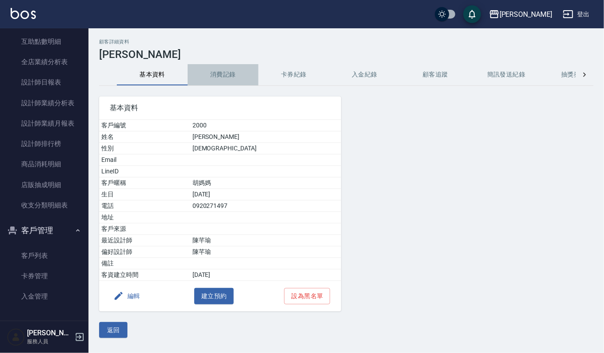
click at [217, 80] on button "消費記錄" at bounding box center [223, 74] width 71 height 21
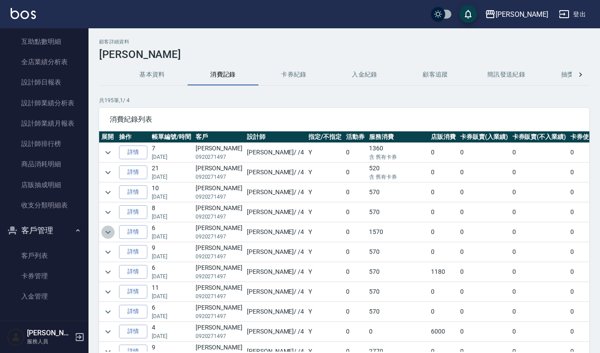
click at [108, 231] on icon "expand row" at bounding box center [108, 232] width 11 height 11
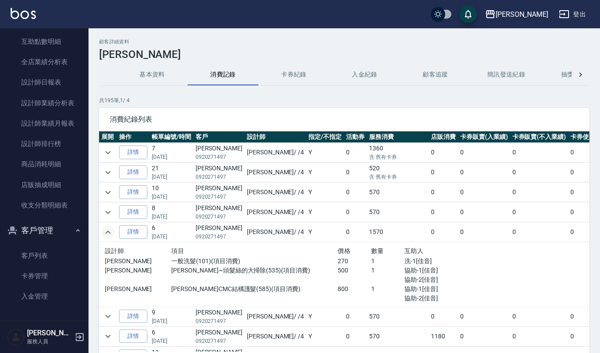
click at [108, 231] on icon "expand row" at bounding box center [108, 232] width 11 height 11
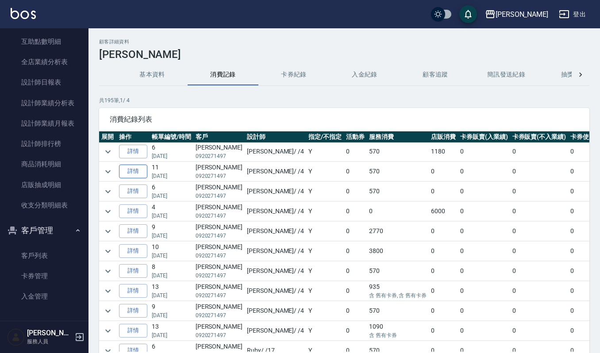
scroll to position [177, 0]
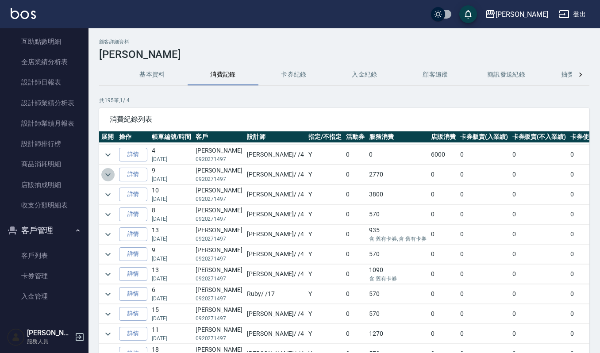
click at [105, 174] on icon "expand row" at bounding box center [108, 174] width 11 height 11
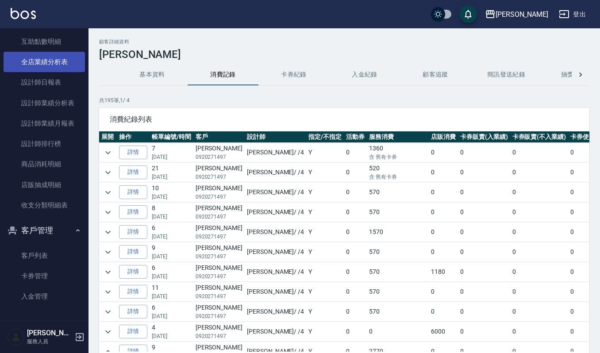
scroll to position [177, 0]
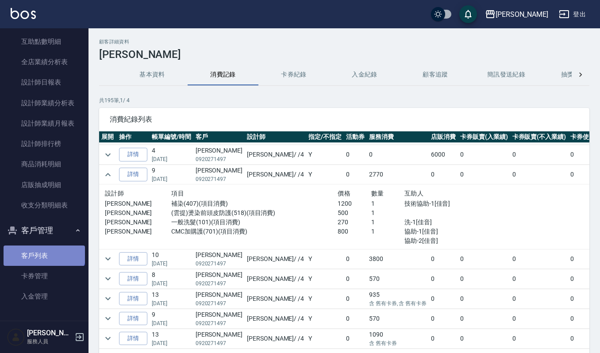
click at [45, 248] on link "客戶列表" at bounding box center [44, 256] width 81 height 20
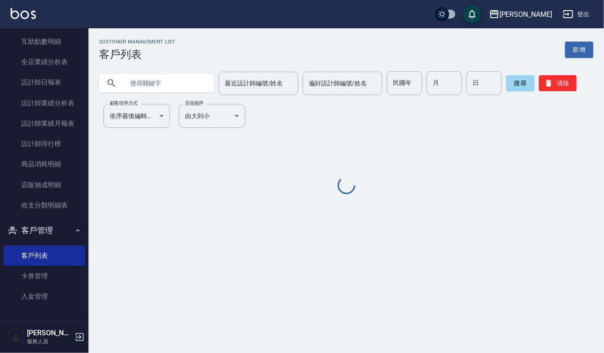
click at [196, 80] on input "text" at bounding box center [165, 83] width 83 height 24
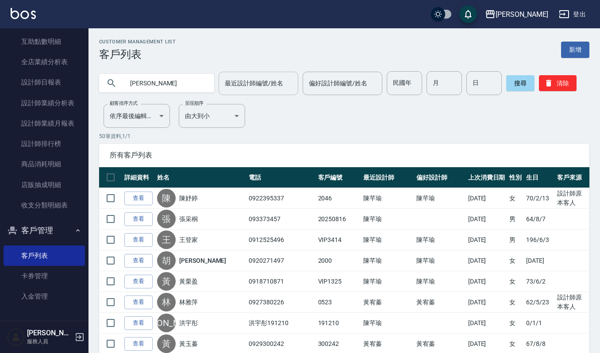
type input "[PERSON_NAME]"
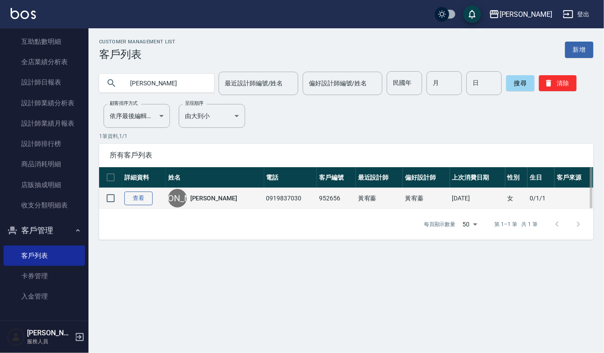
click at [129, 196] on link "查看" at bounding box center [138, 199] width 28 height 14
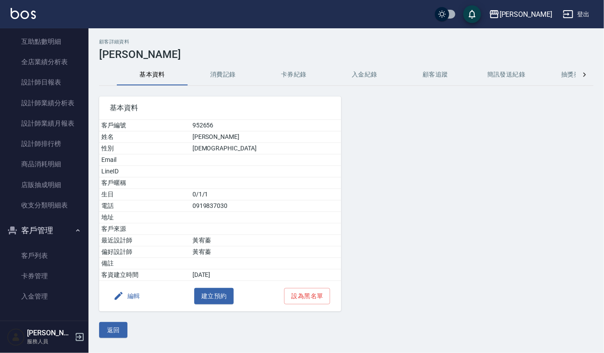
click at [240, 52] on h3 "[PERSON_NAME]" at bounding box center [346, 54] width 494 height 12
click at [222, 78] on button "消費記錄" at bounding box center [223, 74] width 71 height 21
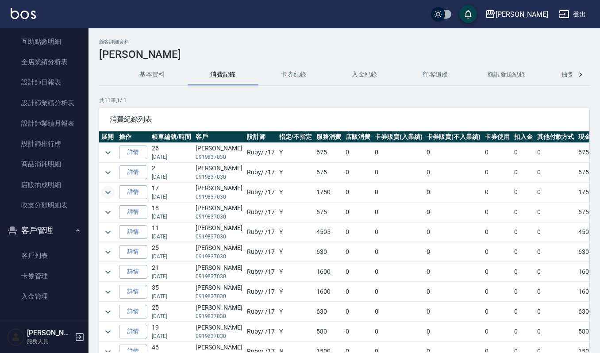
click at [107, 197] on icon "expand row" at bounding box center [108, 192] width 11 height 11
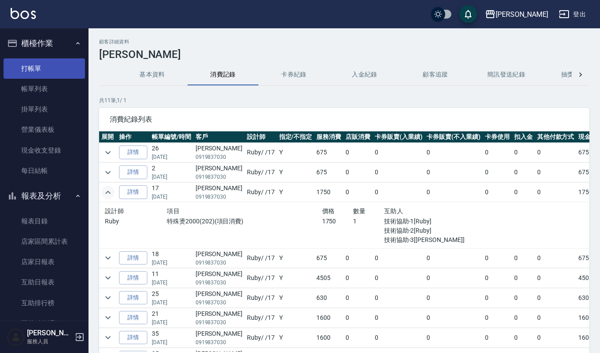
click at [27, 69] on link "打帳單" at bounding box center [44, 68] width 81 height 20
